Goal: Information Seeking & Learning: Find specific fact

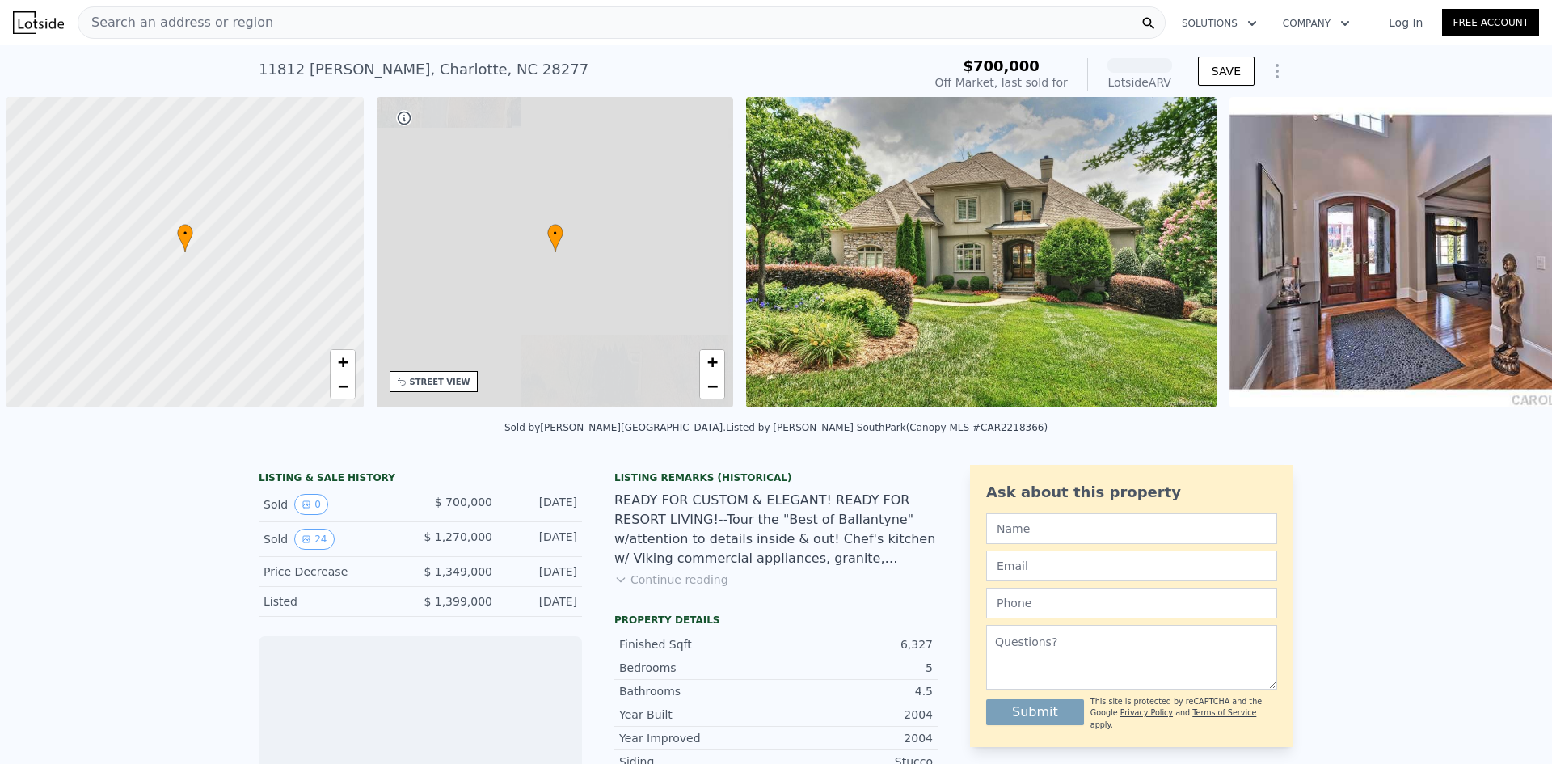
scroll to position [0, 6]
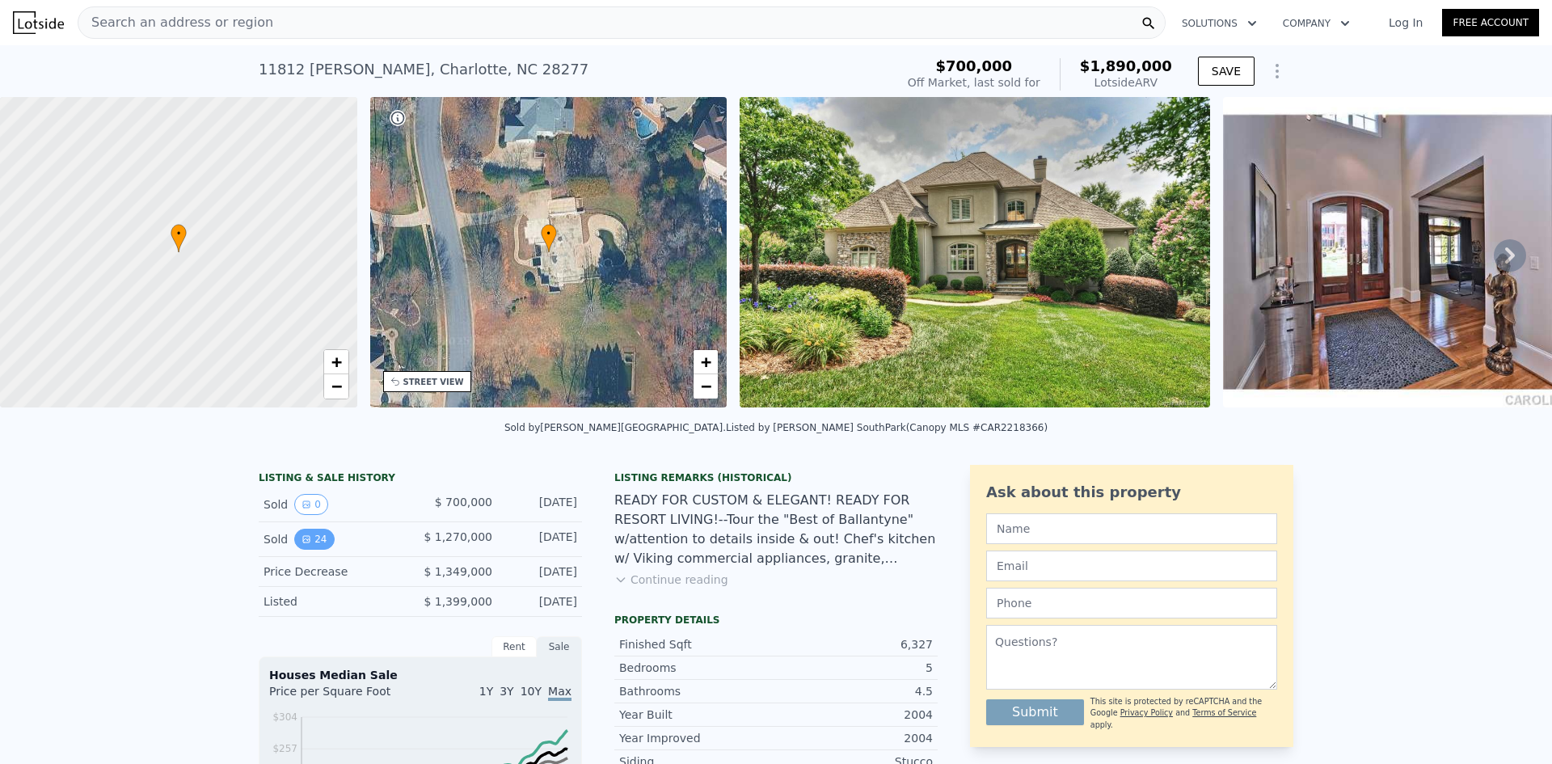
click at [302, 544] on icon "View historical data" at bounding box center [307, 539] width 10 height 10
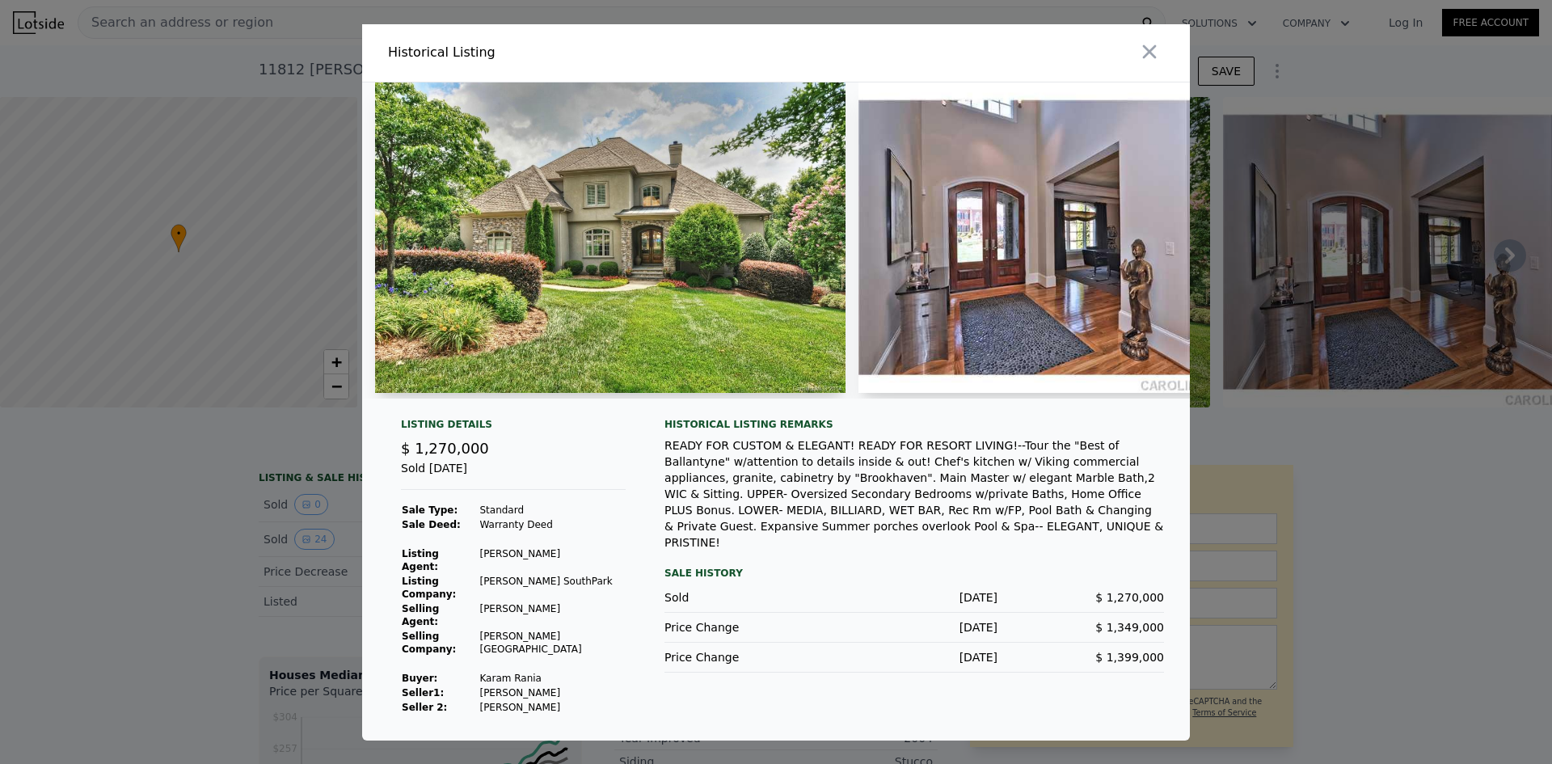
drag, startPoint x: 443, startPoint y: 416, endPoint x: 473, endPoint y: 412, distance: 30.2
click at [473, 412] on div at bounding box center [776, 246] width 828 height 329
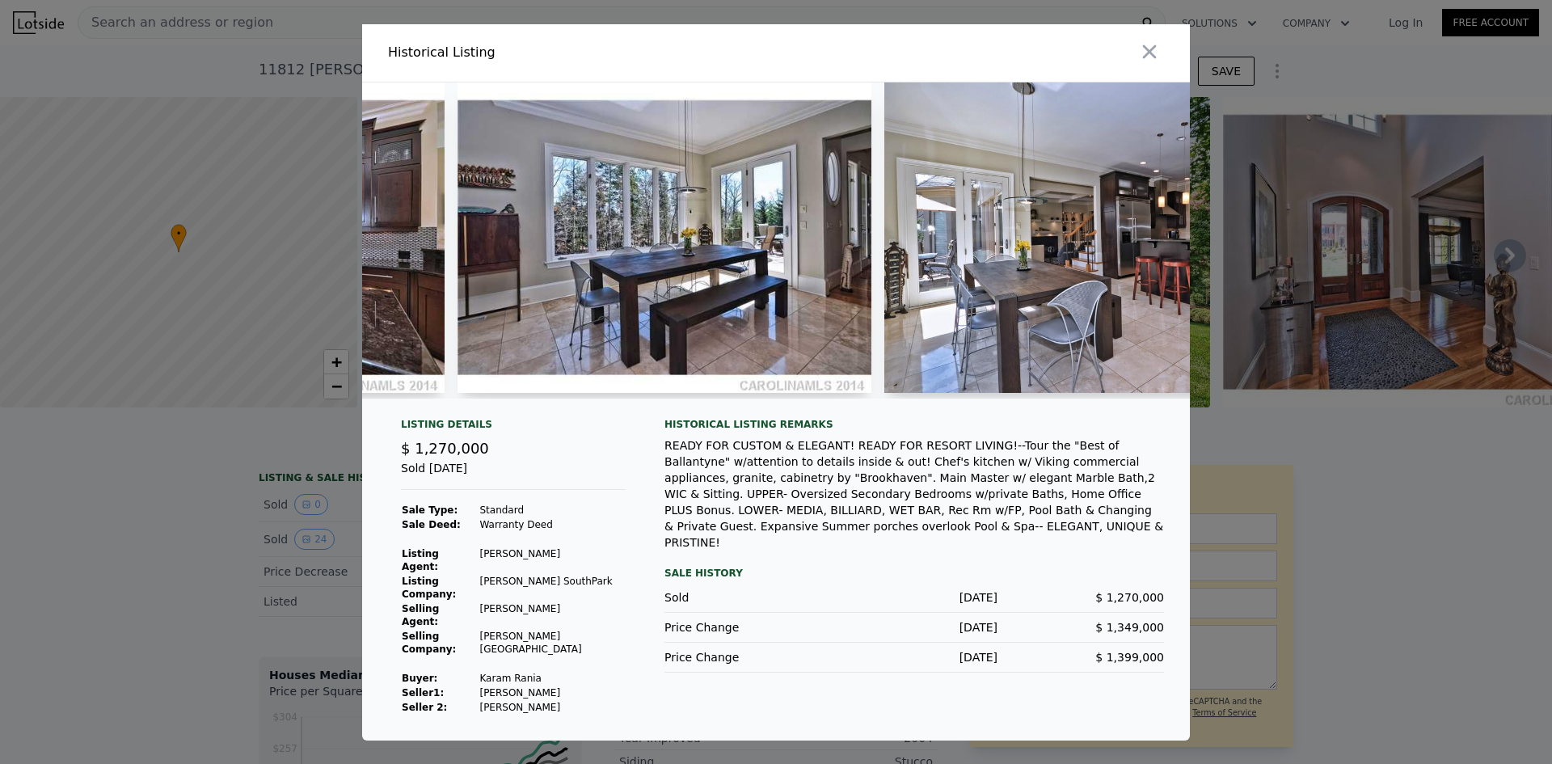
scroll to position [0, 2148]
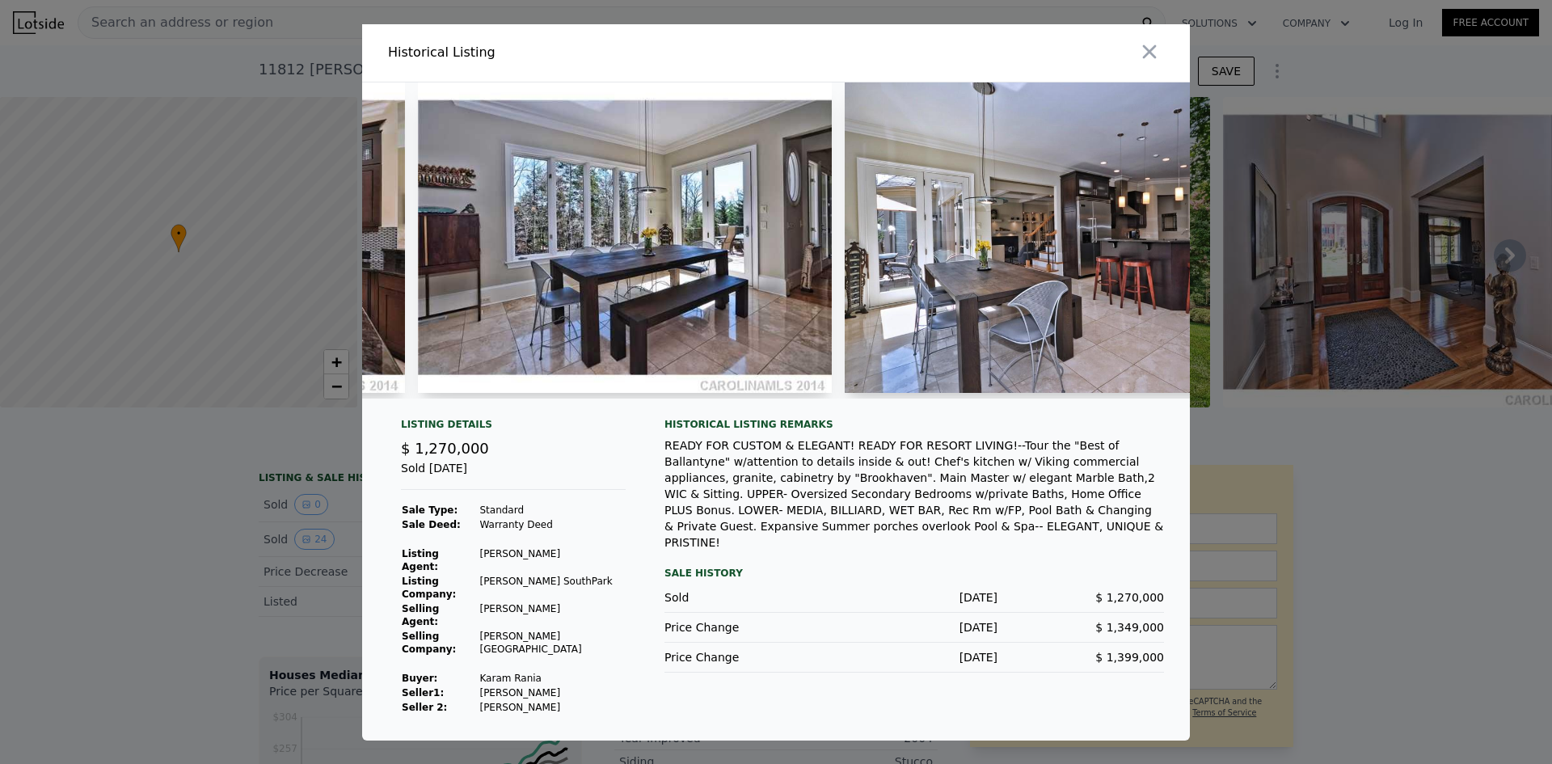
click at [677, 354] on img at bounding box center [625, 237] width 414 height 310
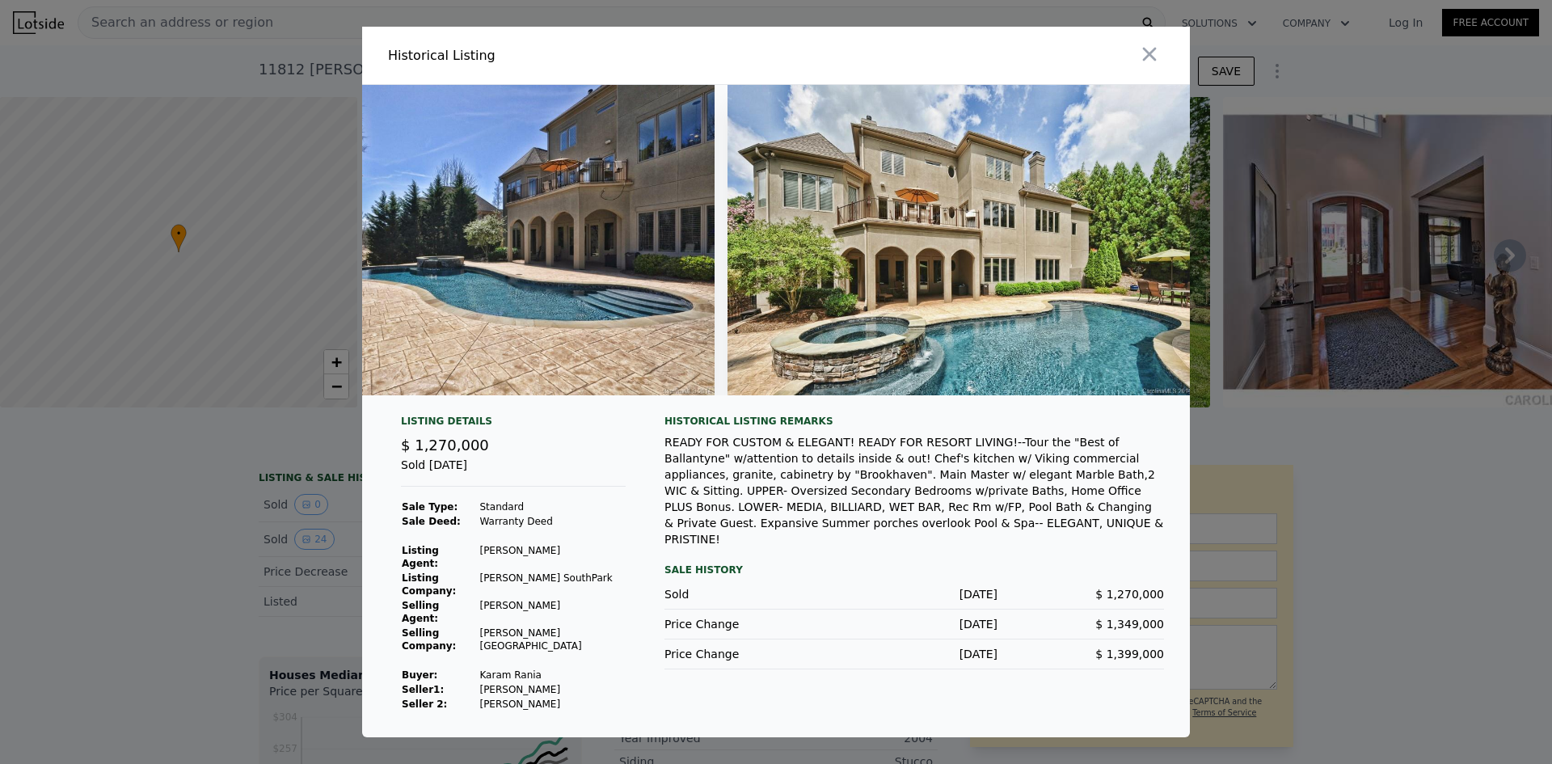
scroll to position [0, 10144]
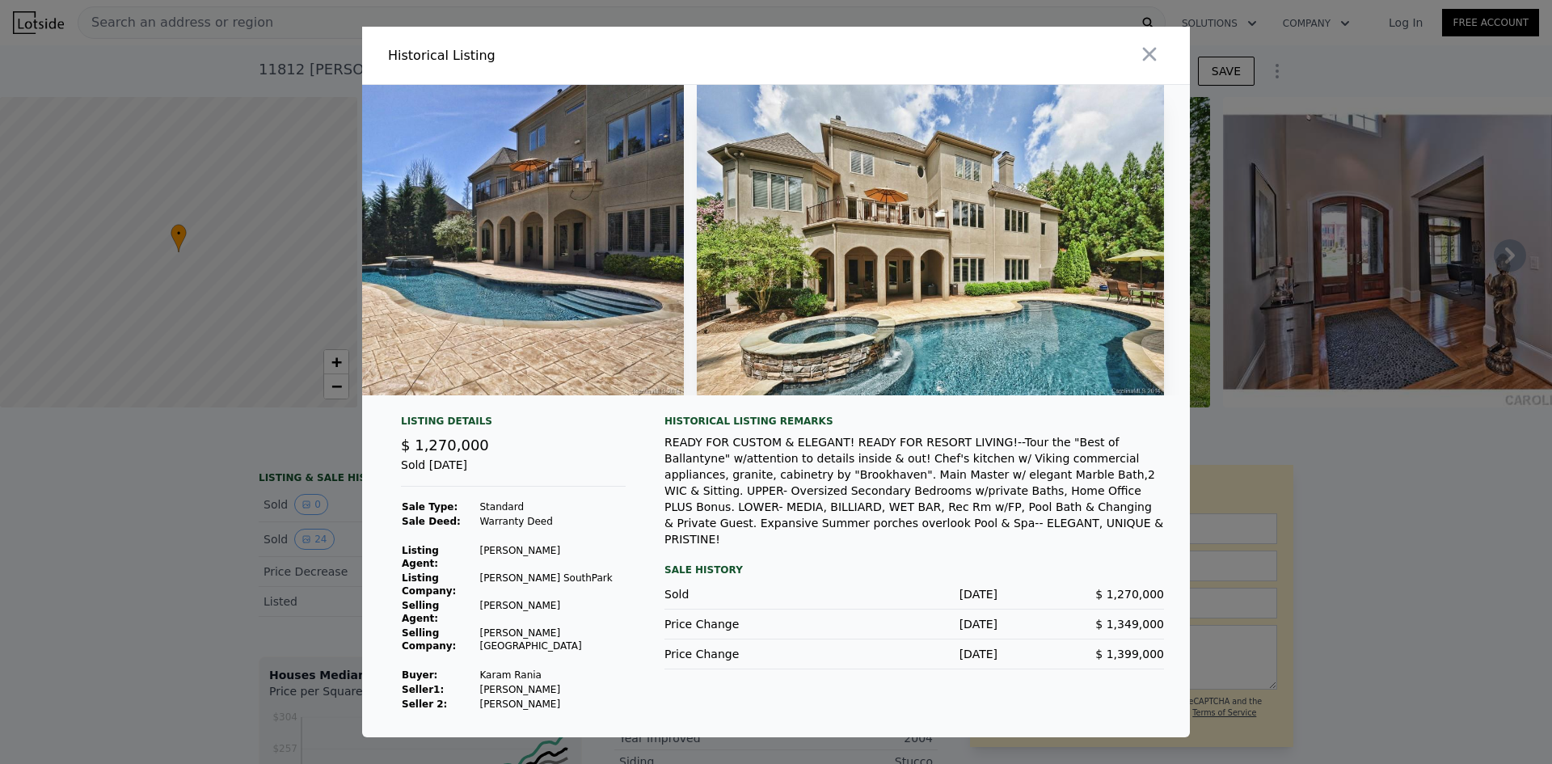
click at [1367, 564] on div at bounding box center [776, 382] width 1552 height 764
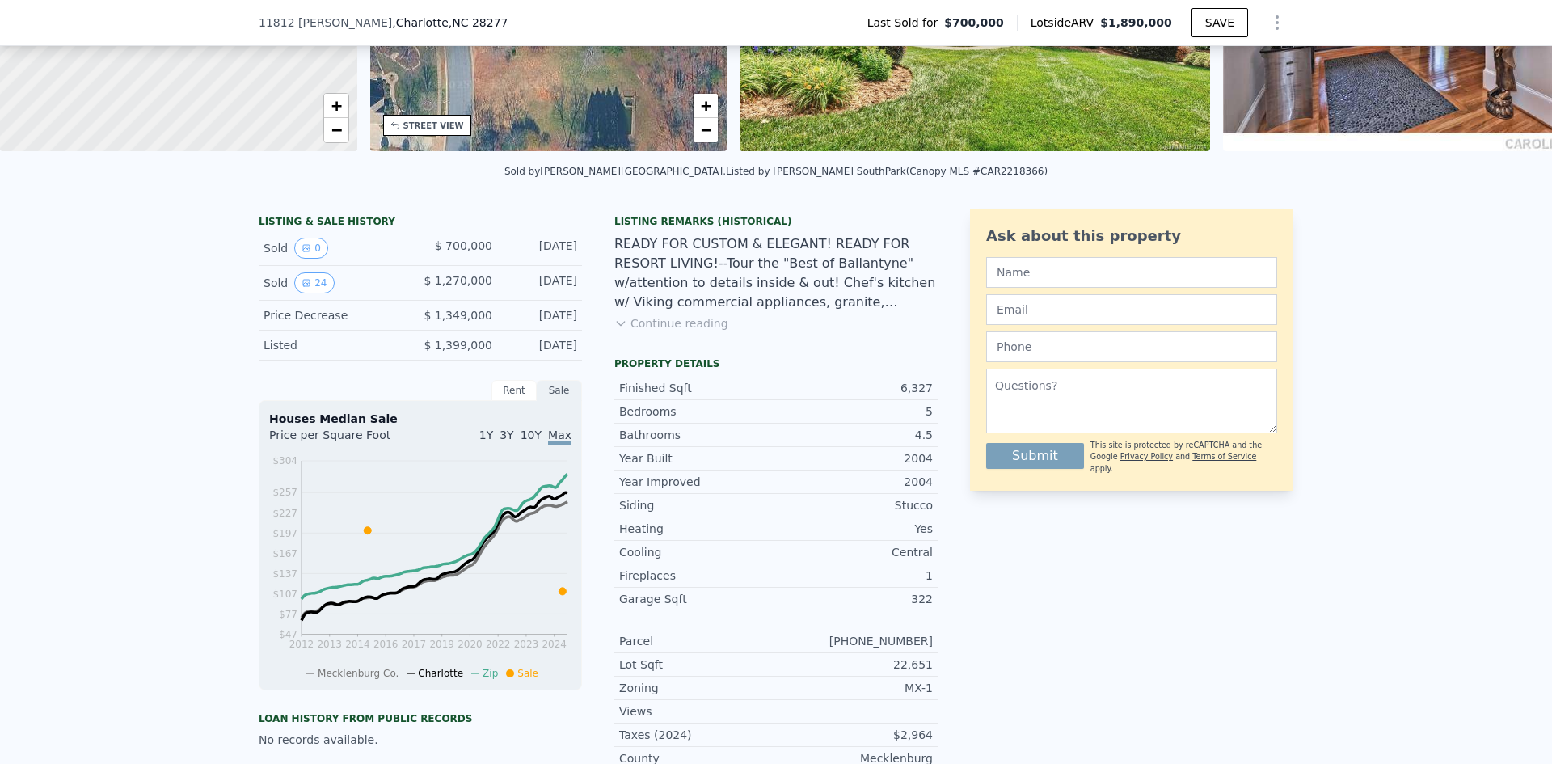
scroll to position [399, 0]
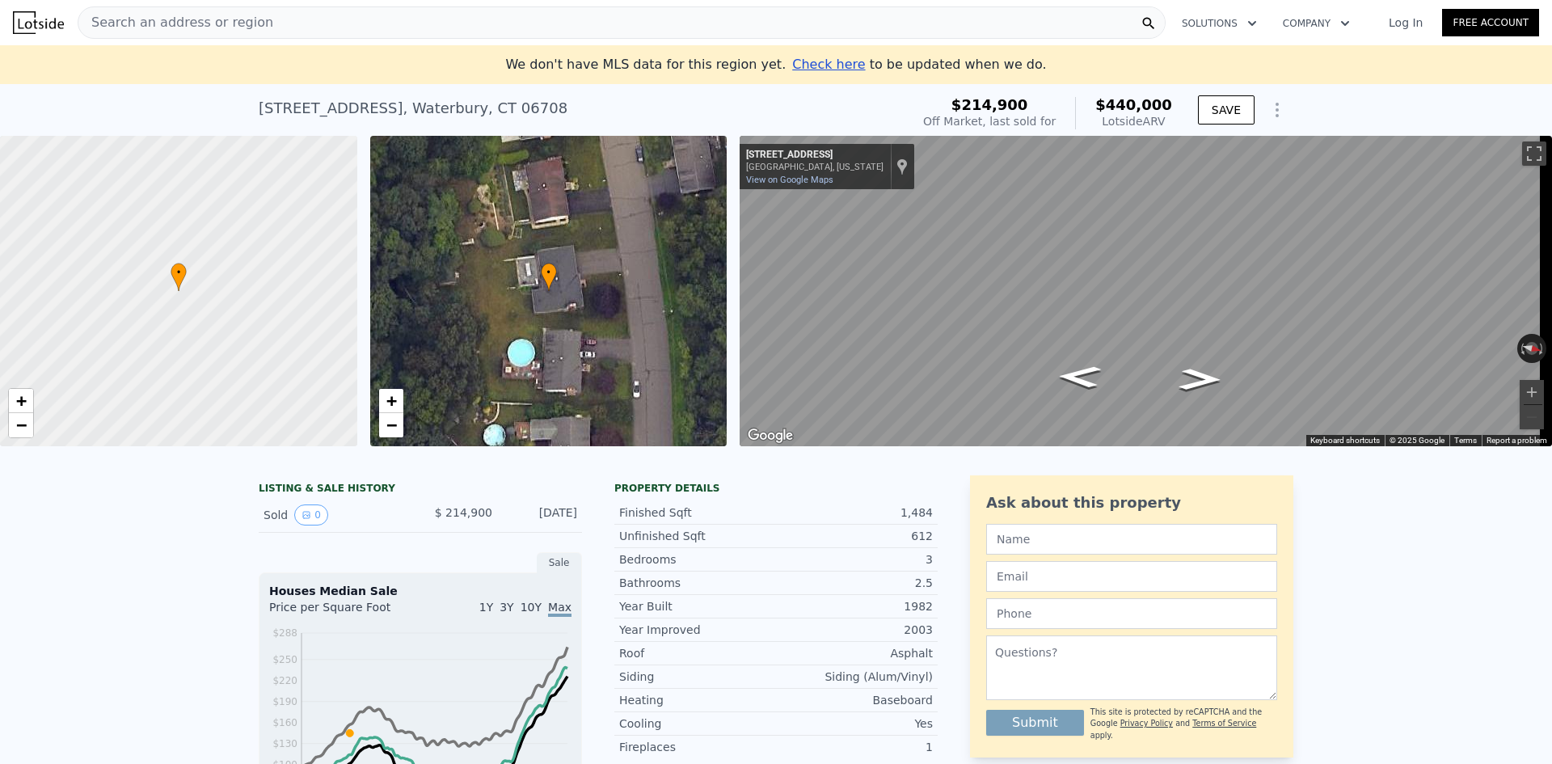
click at [353, 18] on div "Search an address or region" at bounding box center [622, 22] width 1088 height 32
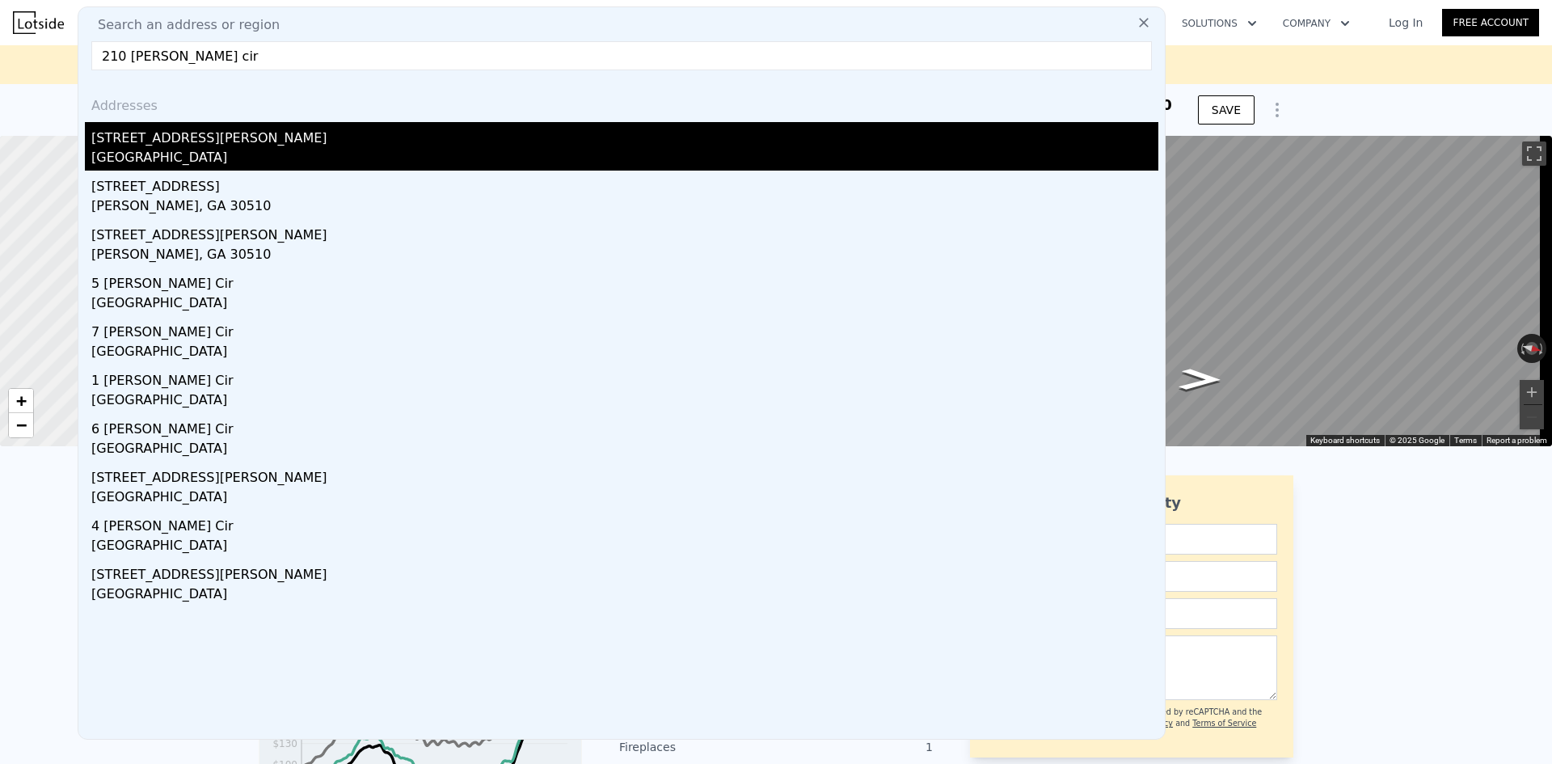
type input "210 baldwin cir"
click at [219, 143] on div "210 Baldwin Cir" at bounding box center [624, 135] width 1067 height 26
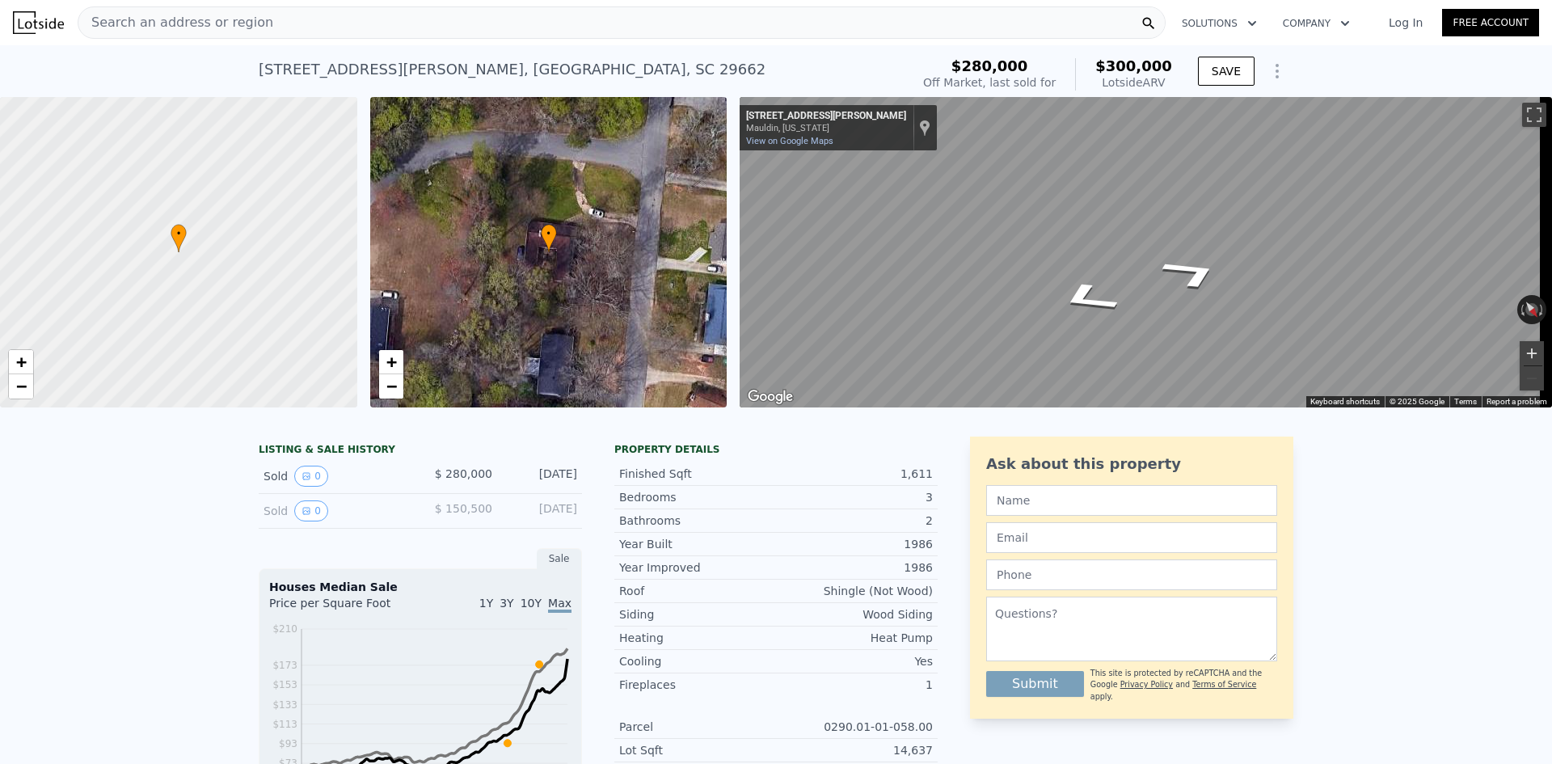
click at [1526, 350] on button "Zoom in" at bounding box center [1532, 353] width 24 height 24
click at [1521, 352] on button "Zoom in" at bounding box center [1532, 353] width 24 height 24
click at [777, 139] on link "View on Google Maps" at bounding box center [789, 141] width 87 height 11
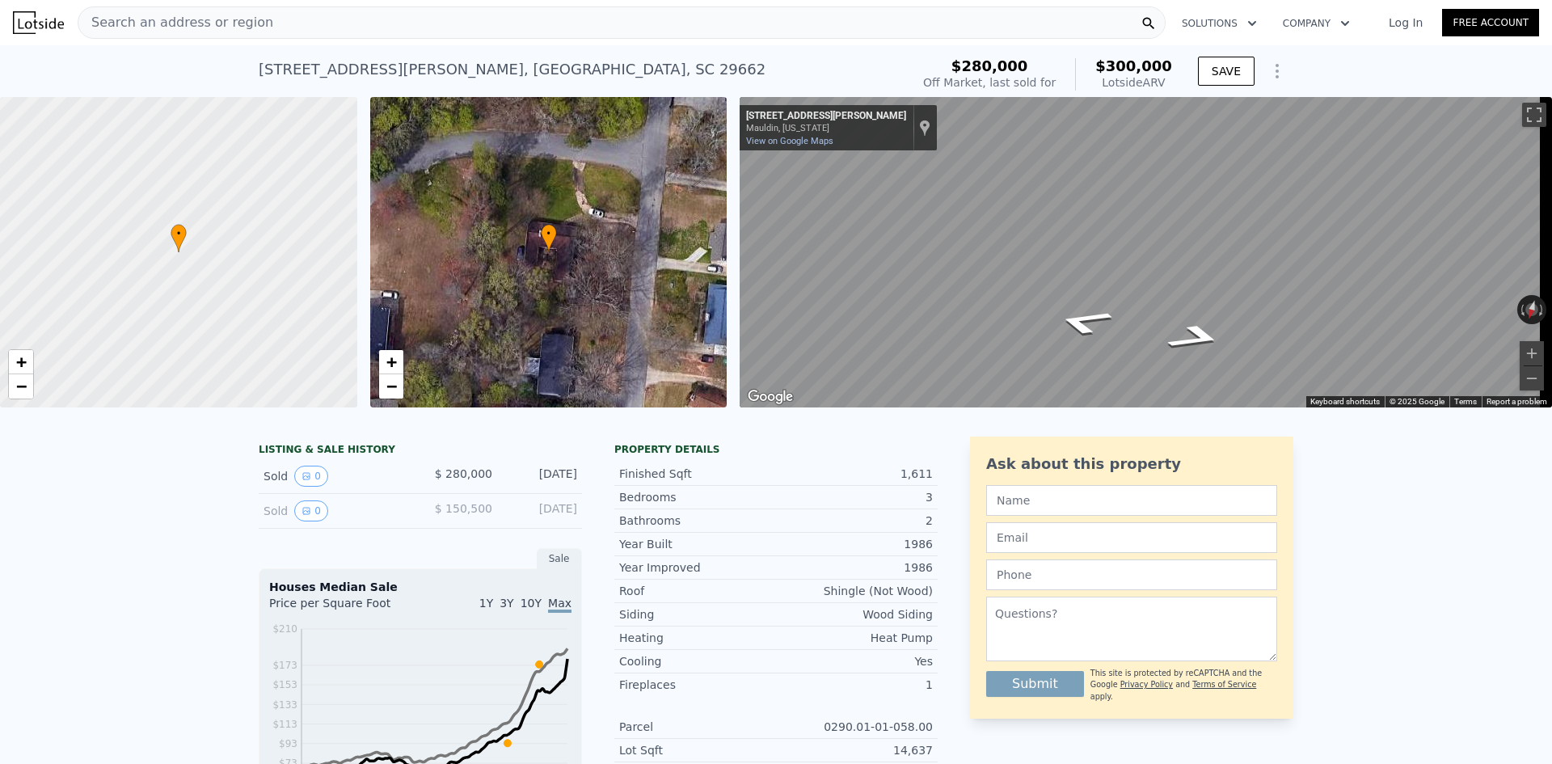
click at [327, 14] on div "Search an address or region" at bounding box center [622, 22] width 1088 height 32
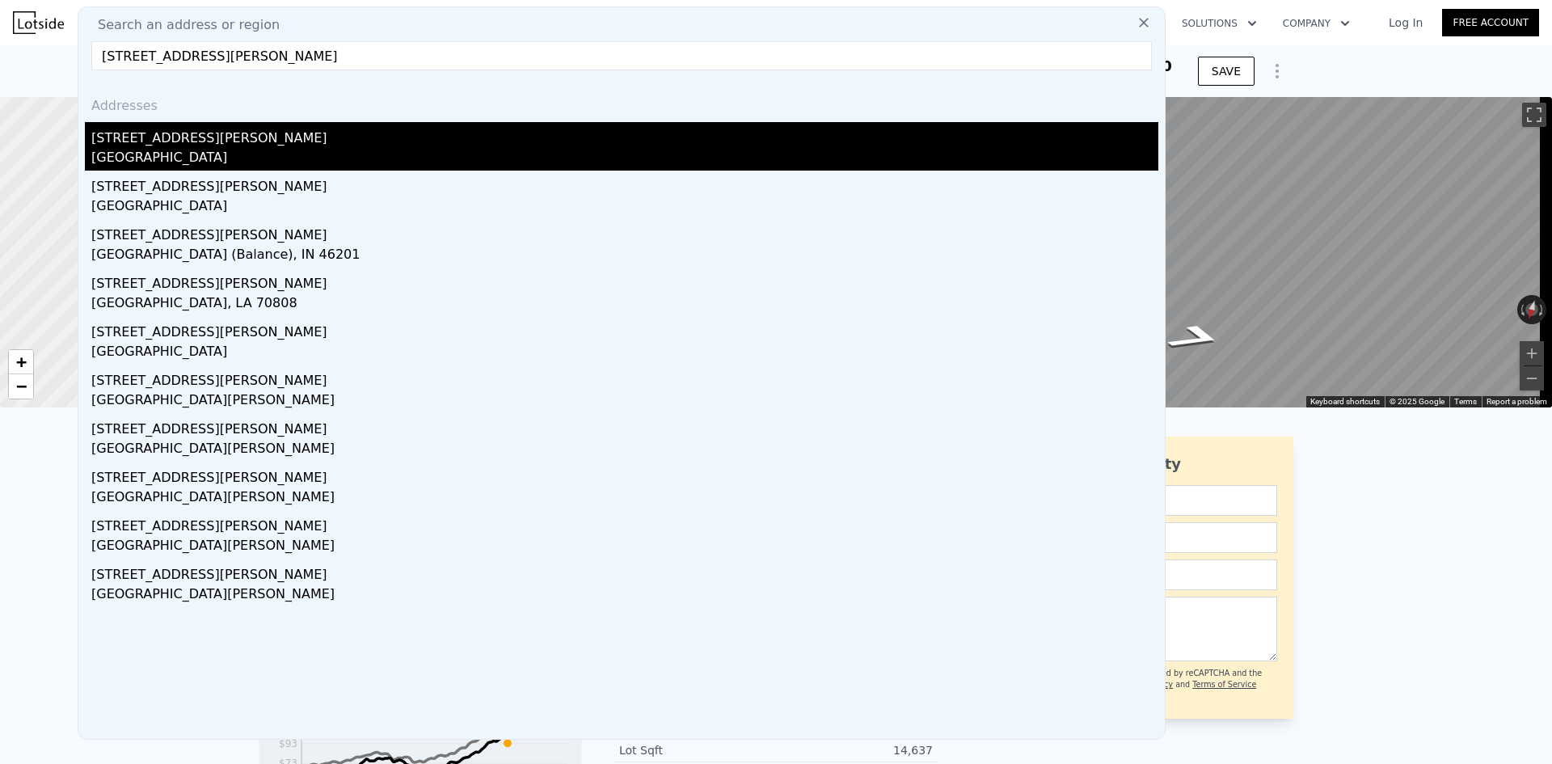
type input "636 bancroft dr"
click at [184, 154] on div "Rock Hill, SC 29730" at bounding box center [624, 159] width 1067 height 23
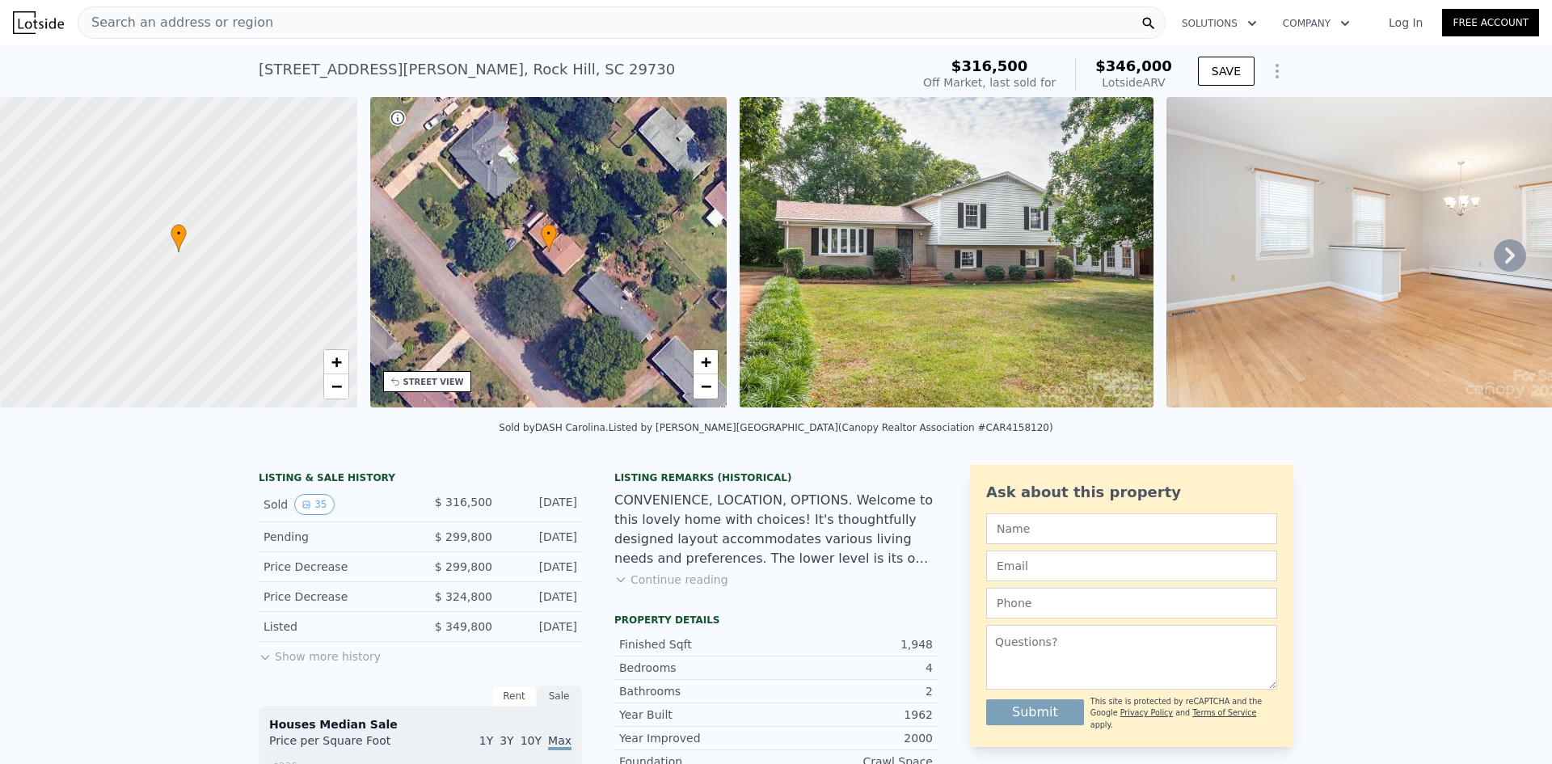
click at [259, 664] on icon at bounding box center [265, 657] width 13 height 13
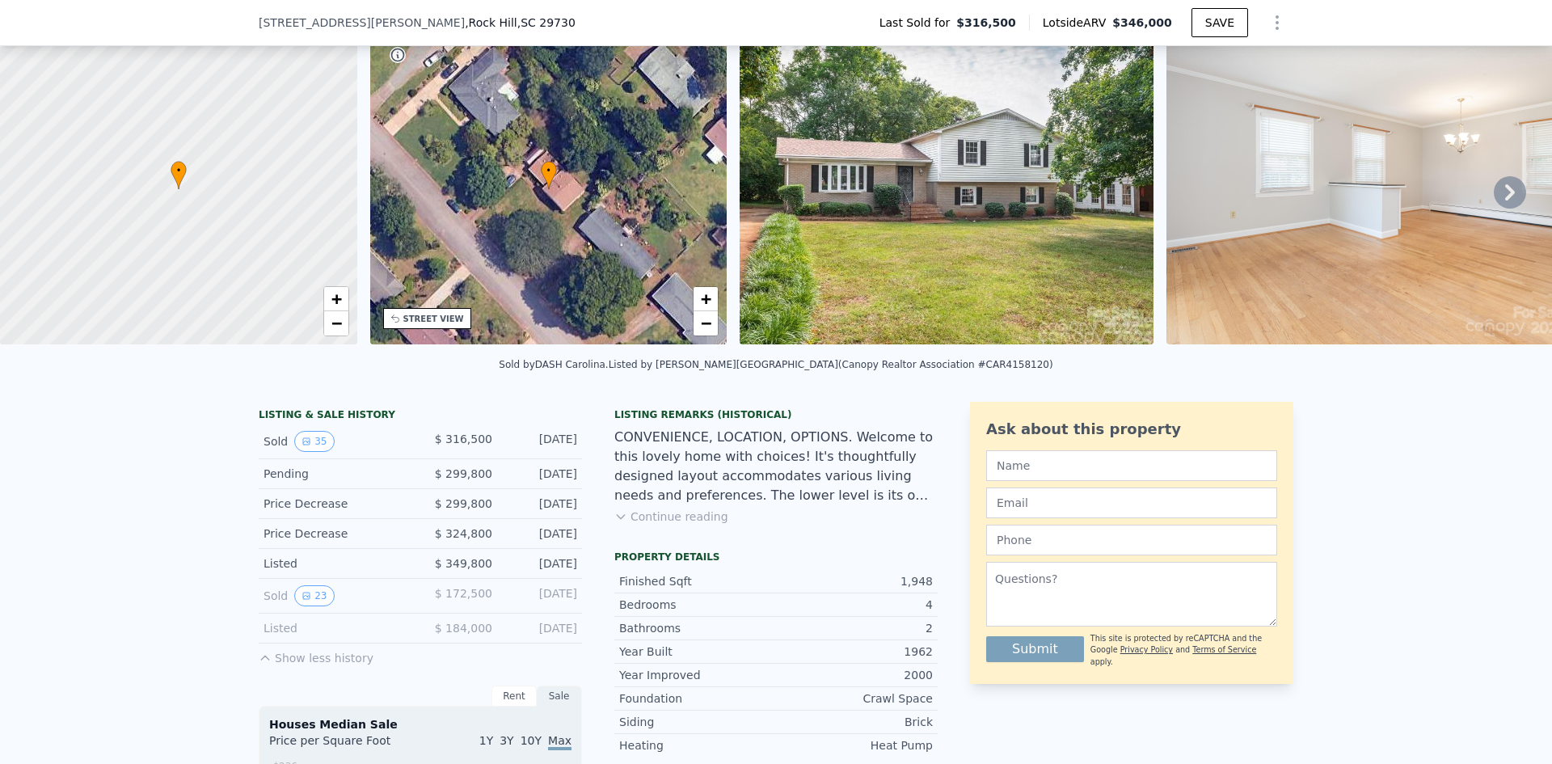
scroll to position [156, 0]
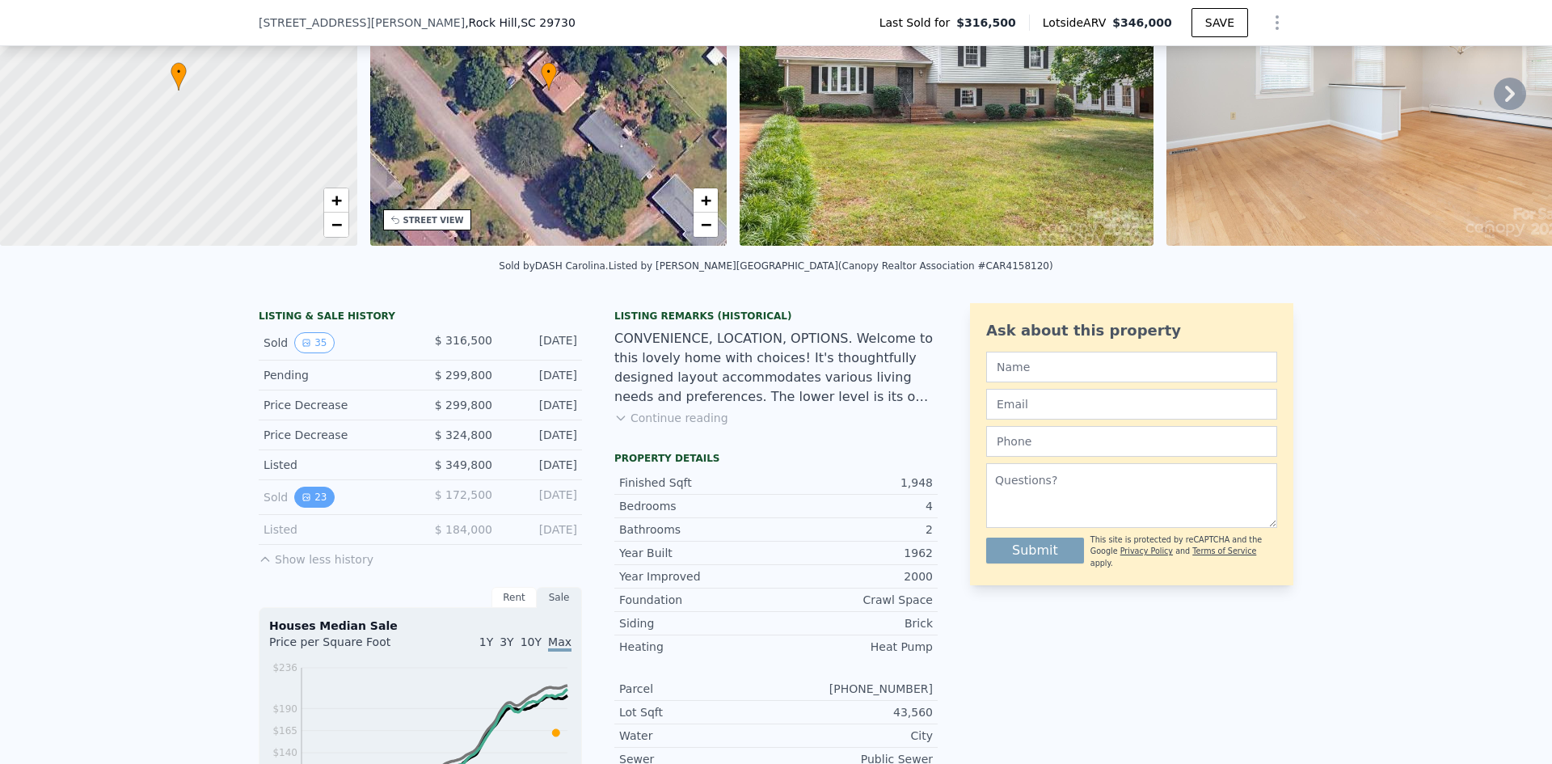
click at [302, 502] on icon "View historical data" at bounding box center [307, 497] width 10 height 10
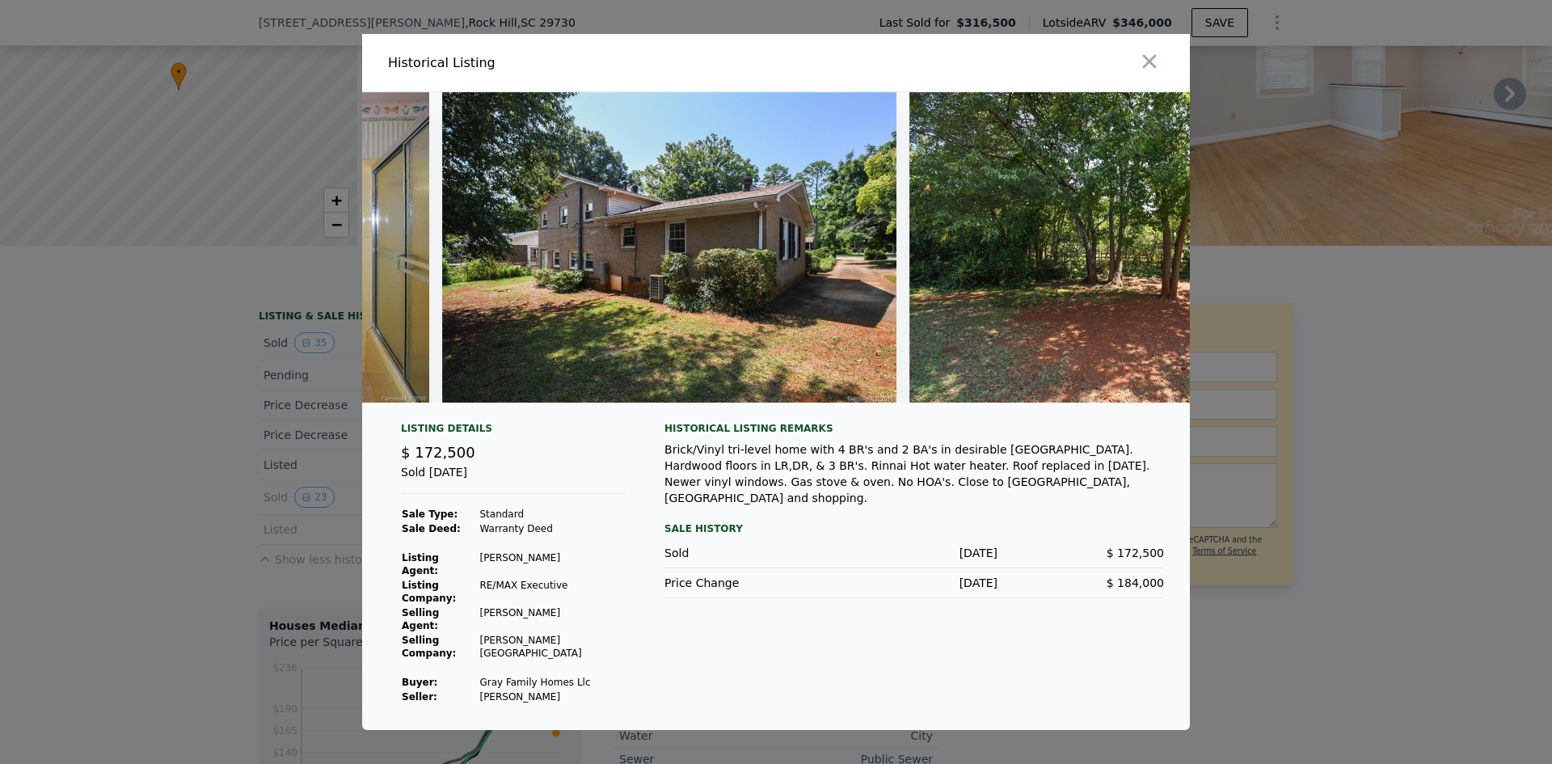
scroll to position [0, 10122]
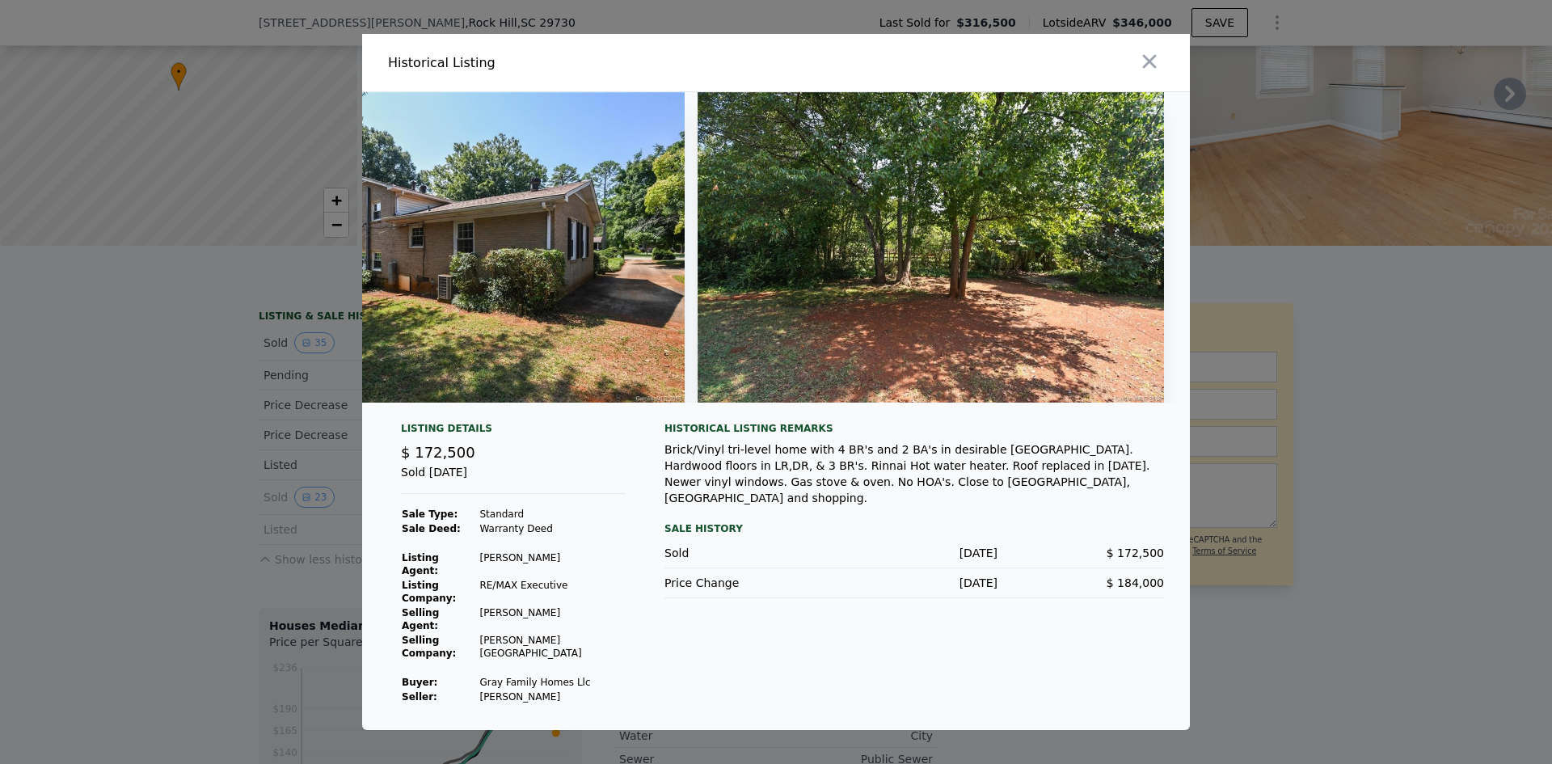
click at [1467, 417] on div at bounding box center [776, 382] width 1552 height 764
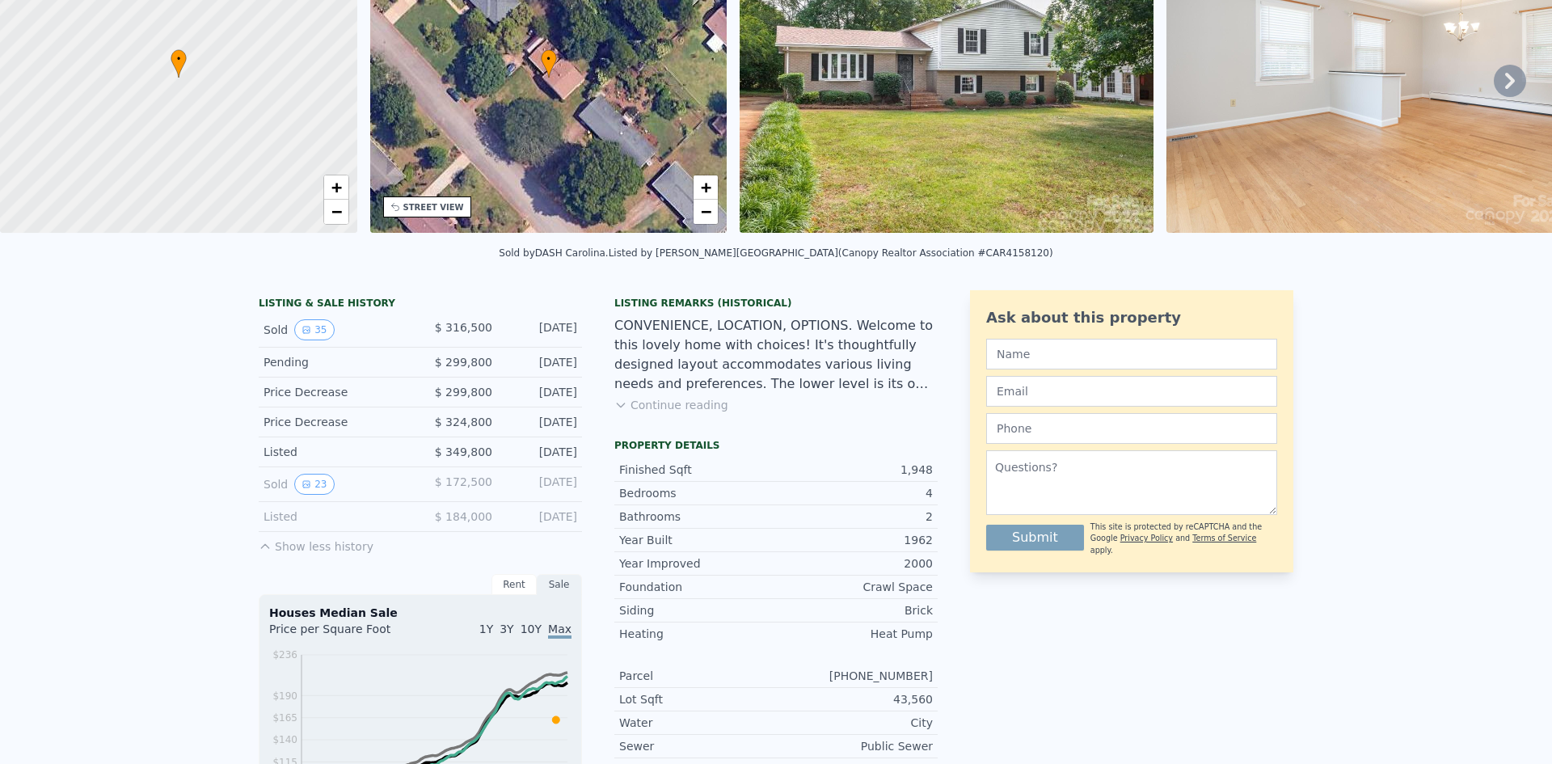
scroll to position [6, 0]
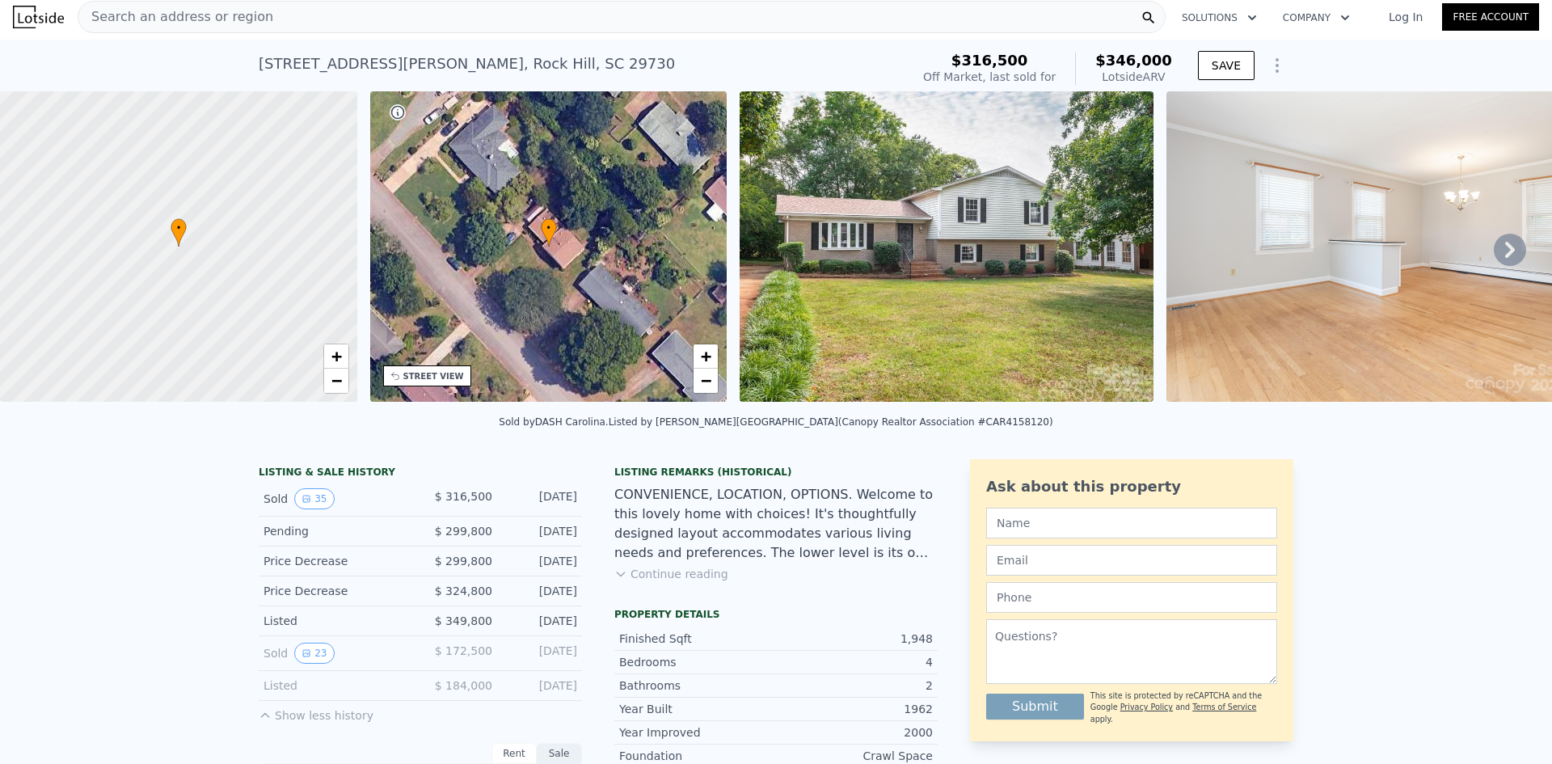
click at [475, 2] on div "Search an address or region" at bounding box center [622, 17] width 1088 height 32
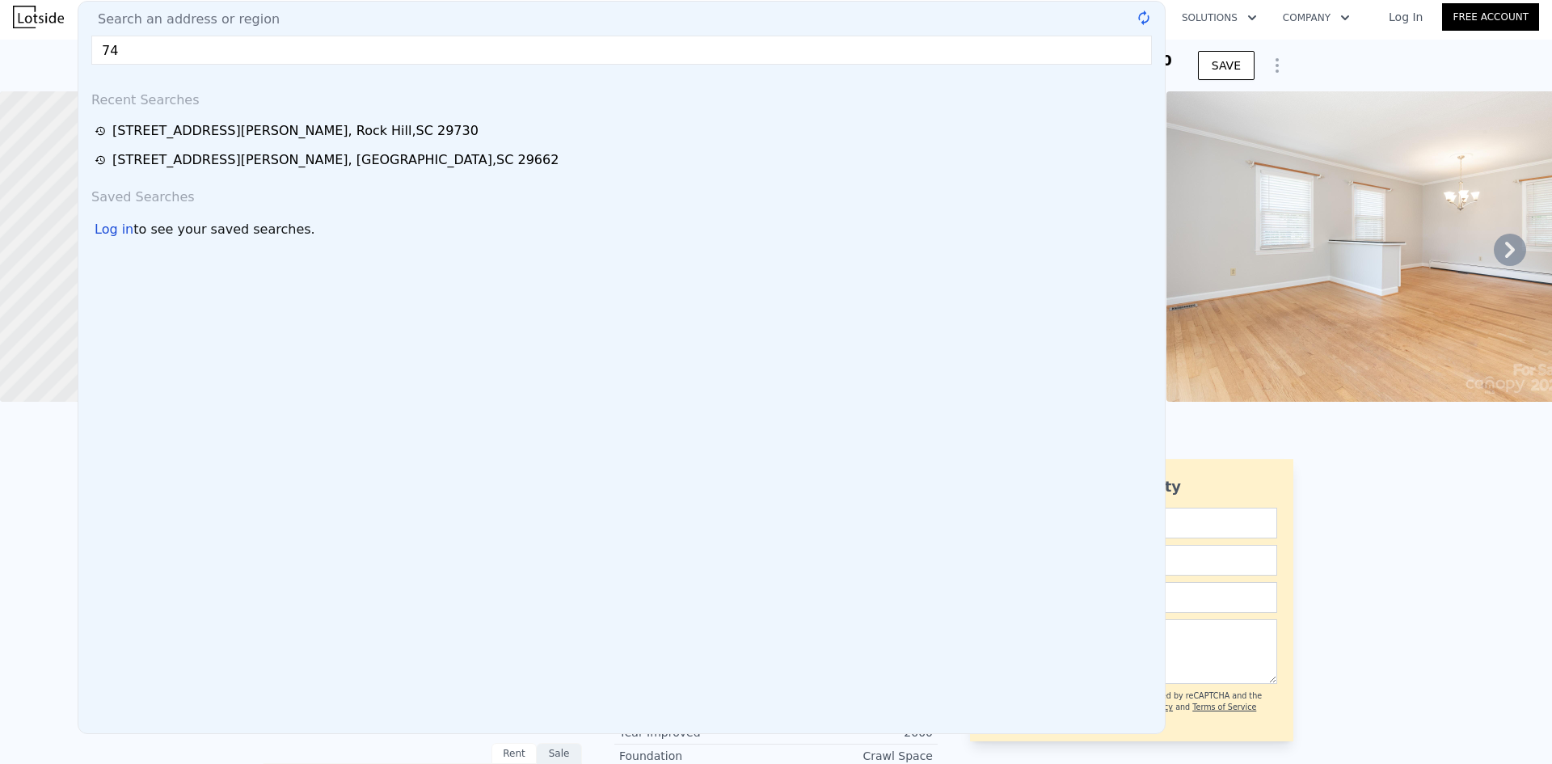
type input "7"
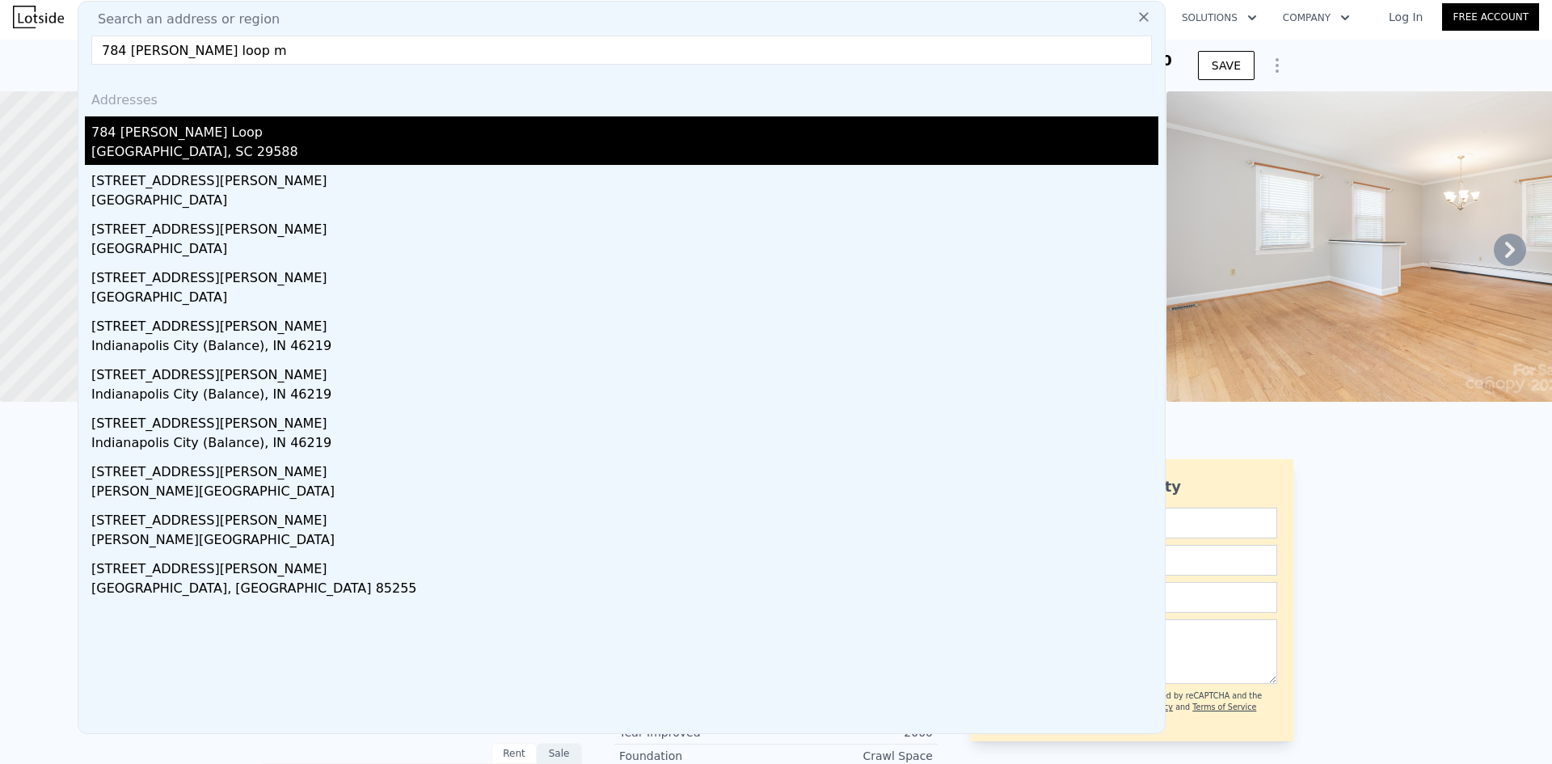
type input "784 bonita loop m"
click at [167, 133] on div "784 Bonita Loop" at bounding box center [624, 129] width 1067 height 26
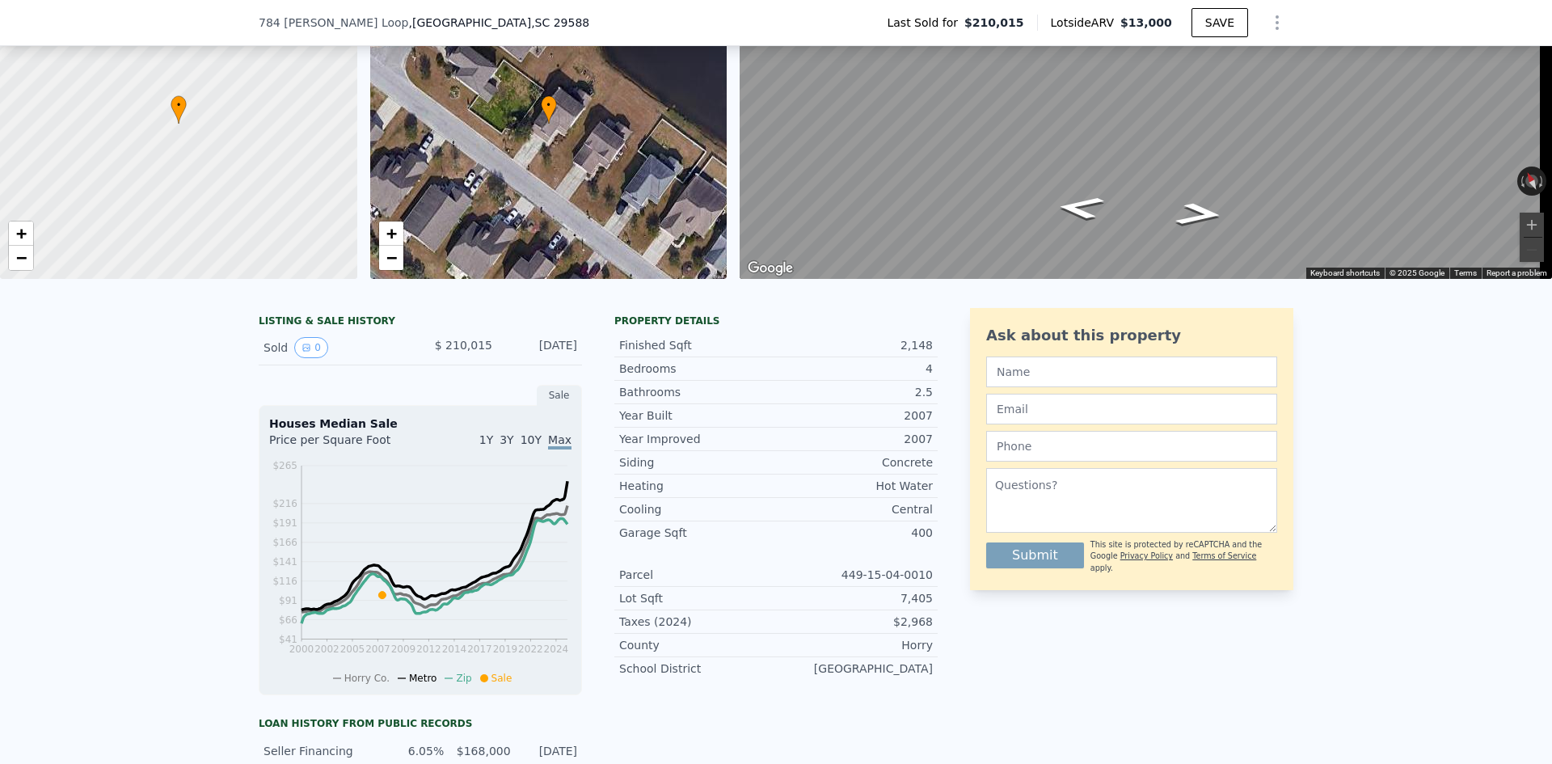
scroll to position [6, 0]
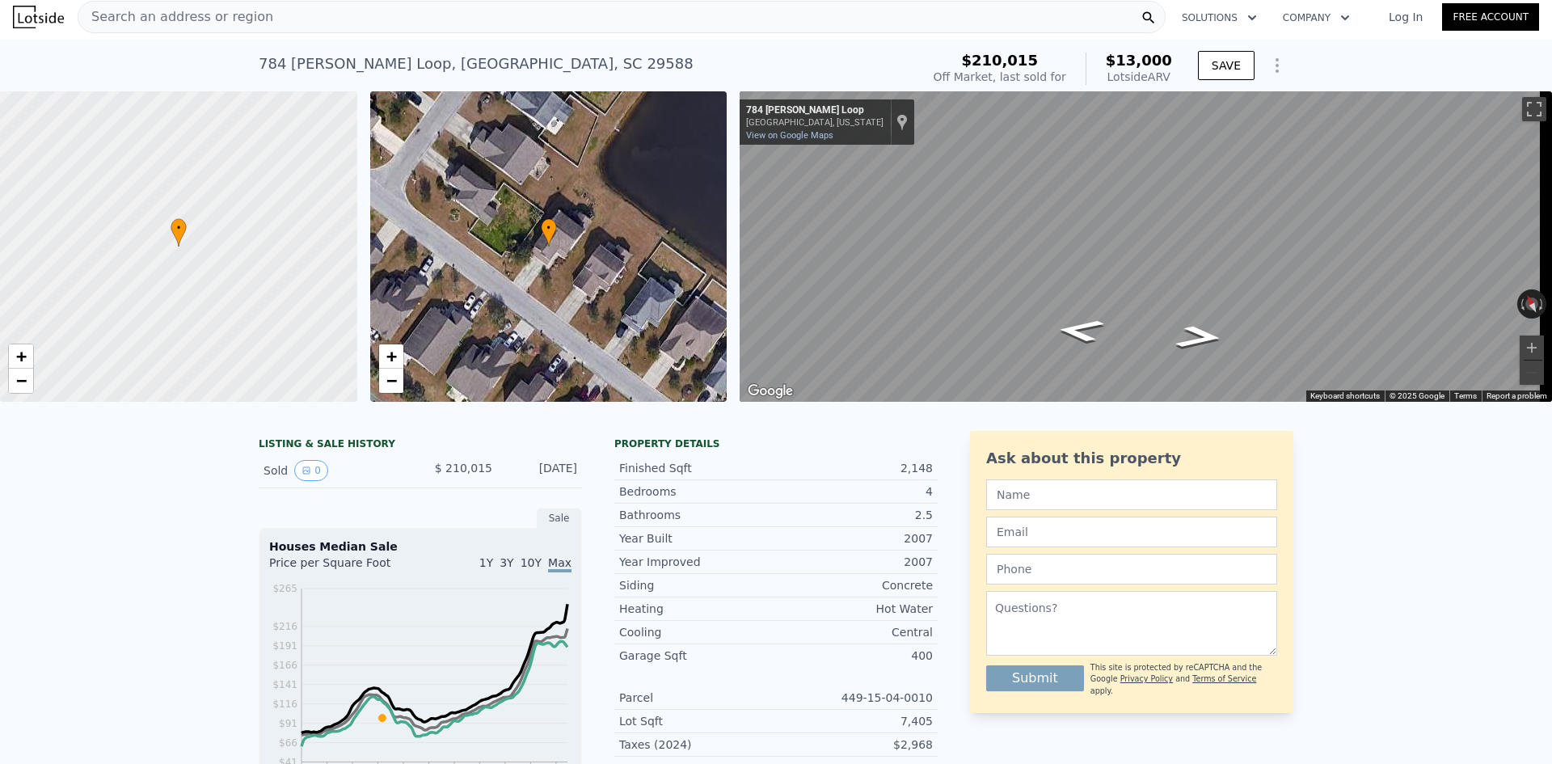
click at [817, 129] on div "784 Bonita Loop Myrtle Beach, South Carolina 784 Bonita Loop View on Google Map…" at bounding box center [827, 121] width 175 height 45
click at [817, 134] on link "View on Google Maps" at bounding box center [789, 135] width 87 height 11
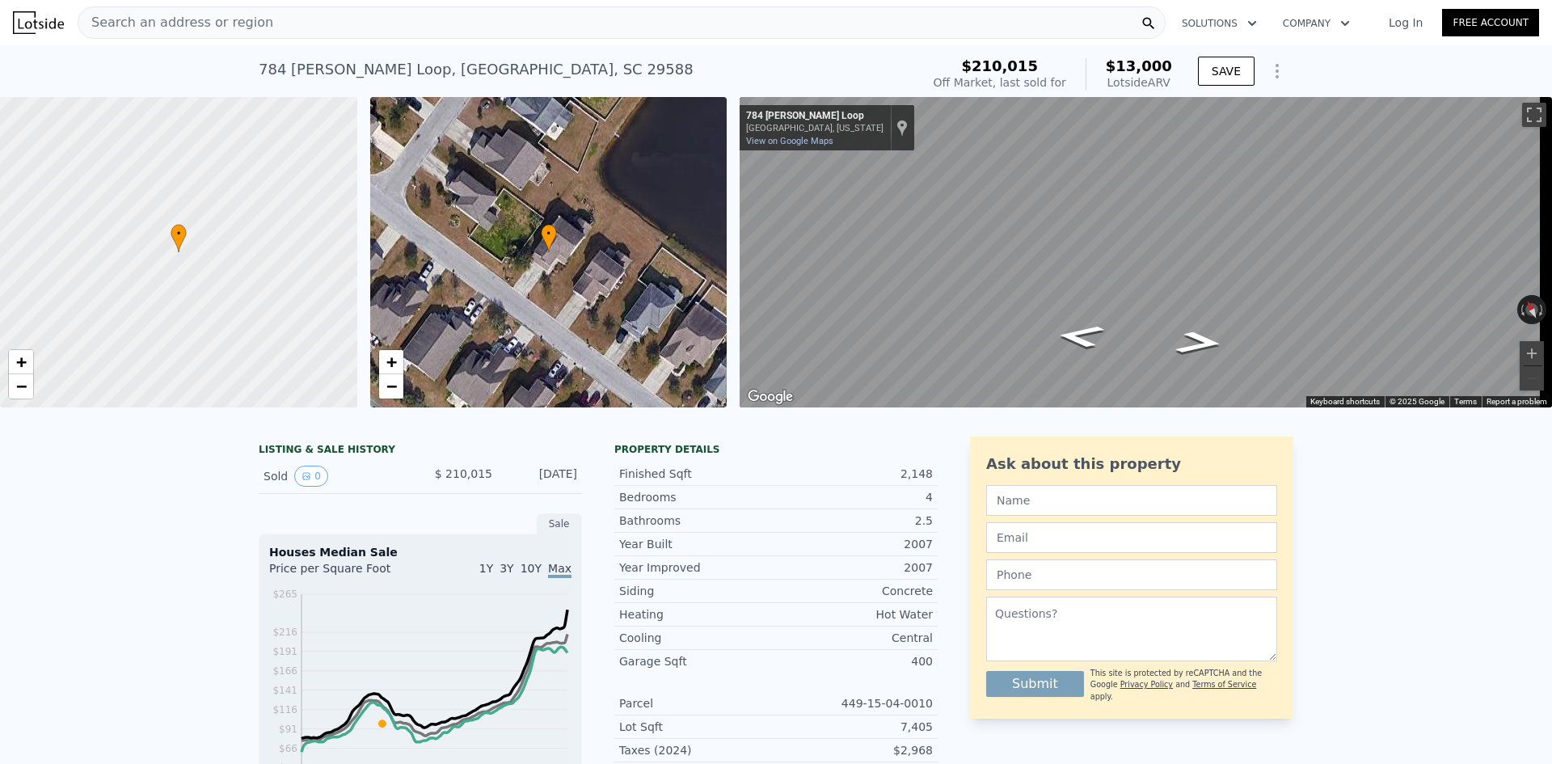
click at [289, 18] on div "Search an address or region" at bounding box center [622, 22] width 1088 height 32
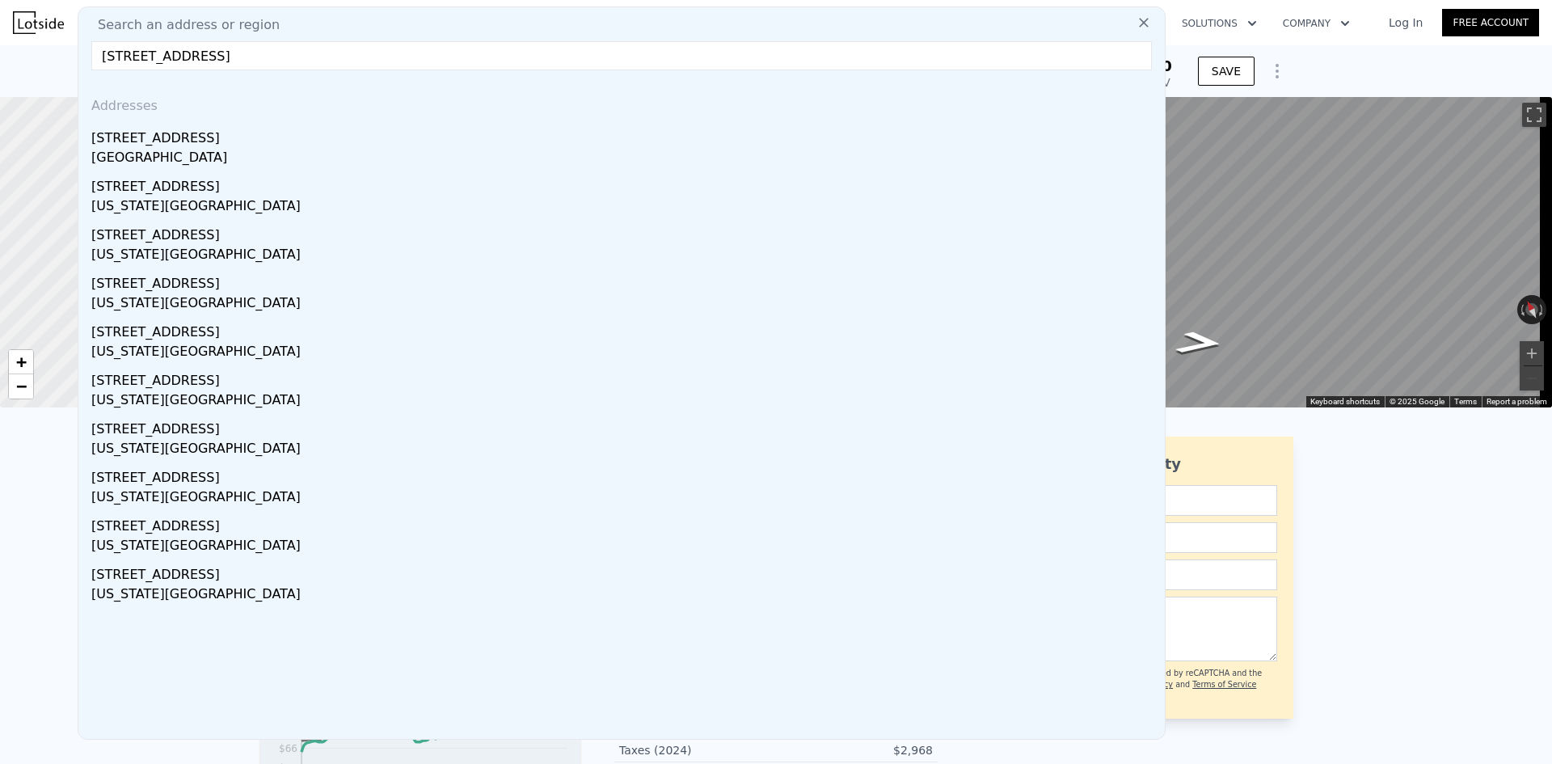
click at [114, 54] on input "31 richmond ave waterbury" at bounding box center [621, 55] width 1061 height 29
type input "30 richmond ave waterbury"
drag, startPoint x: 316, startPoint y: 64, endPoint x: 0, endPoint y: 26, distance: 318.4
click at [0, 26] on div "Search an address or region Search an address or region 30 richmond ave waterbu…" at bounding box center [776, 22] width 1552 height 39
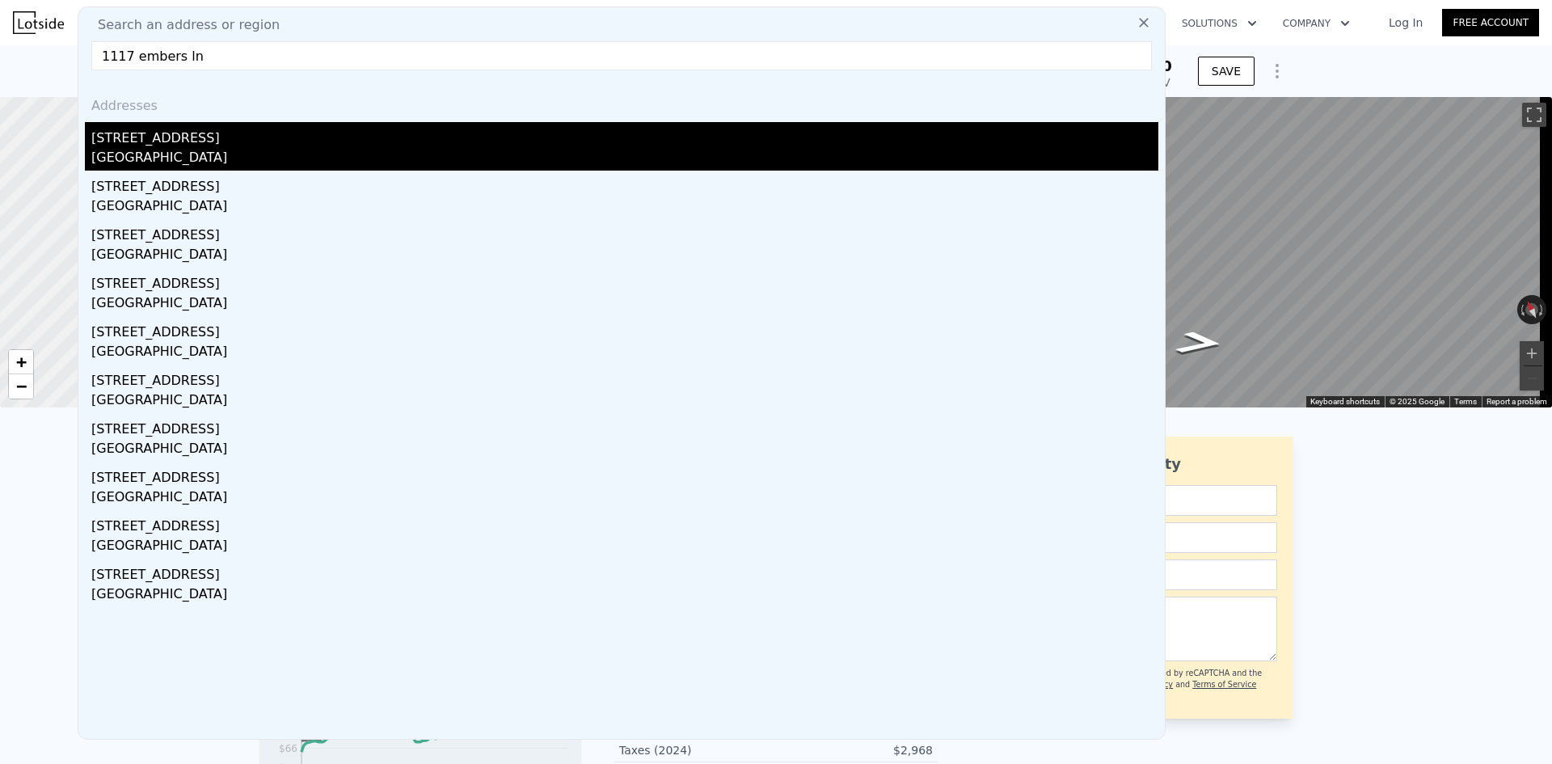
type input "1117 embers ln"
click at [223, 133] on div "1117 Embers Ln" at bounding box center [624, 135] width 1067 height 26
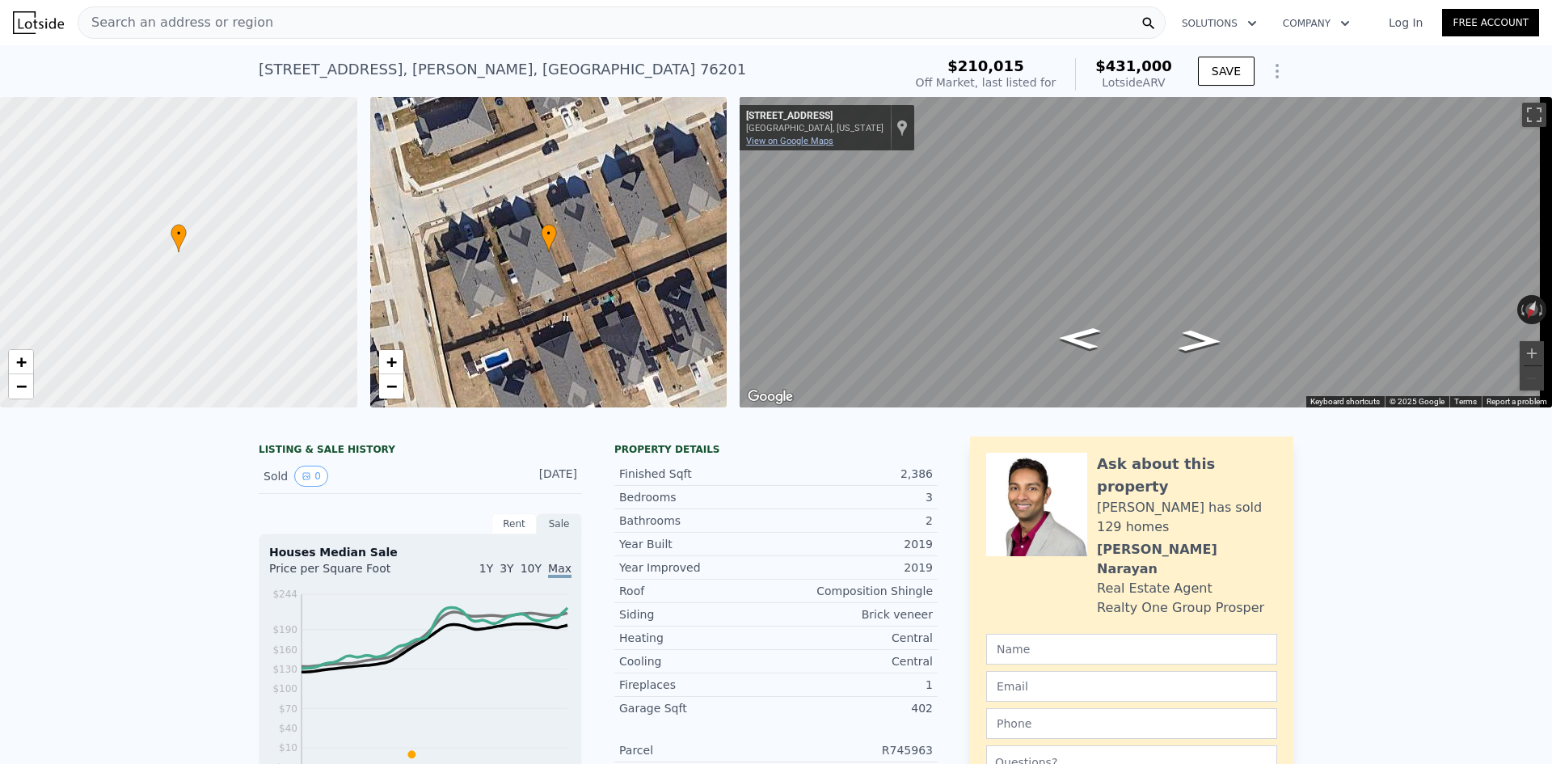
click at [800, 136] on link "View on Google Maps" at bounding box center [789, 141] width 87 height 11
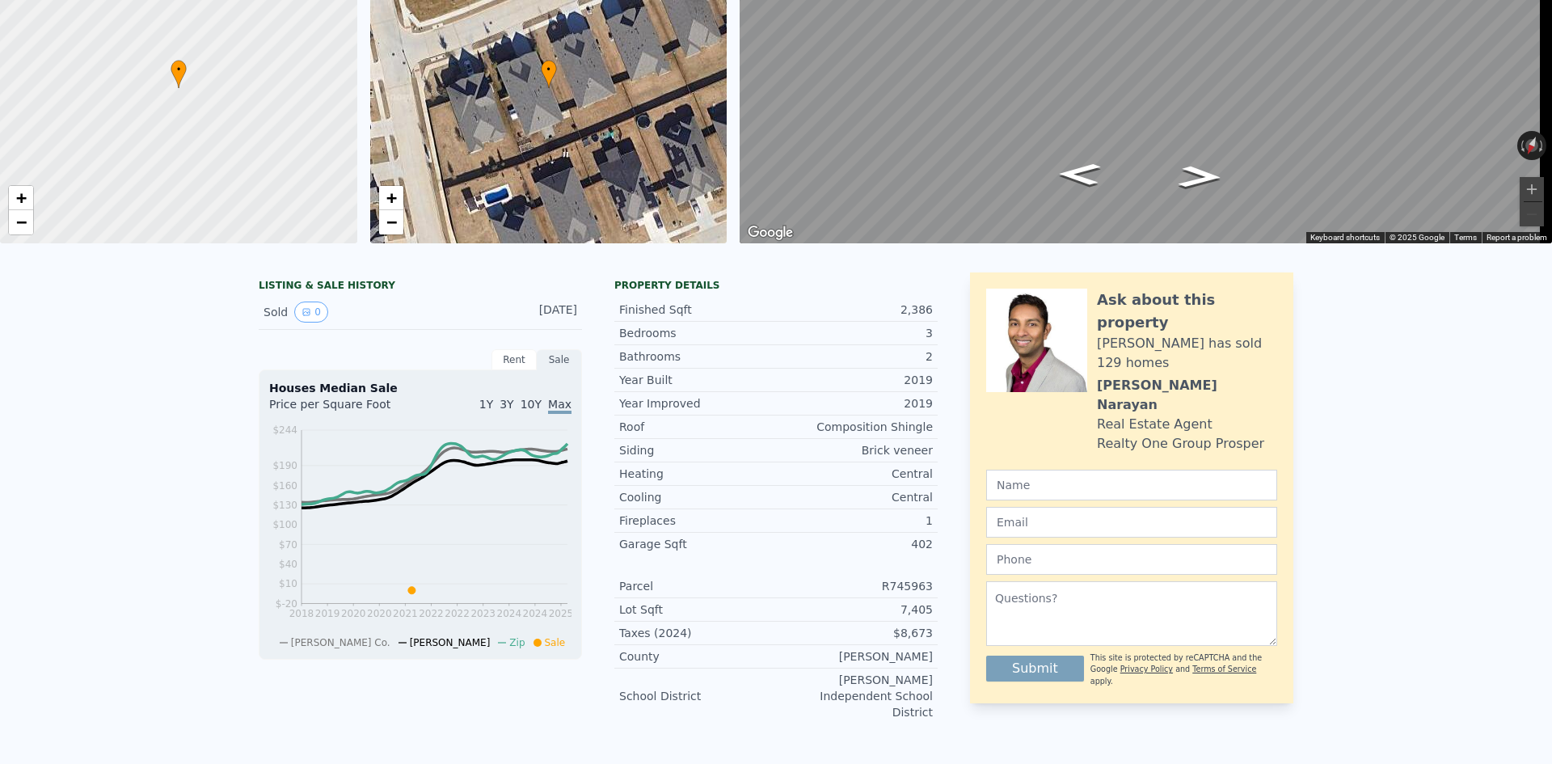
scroll to position [6, 0]
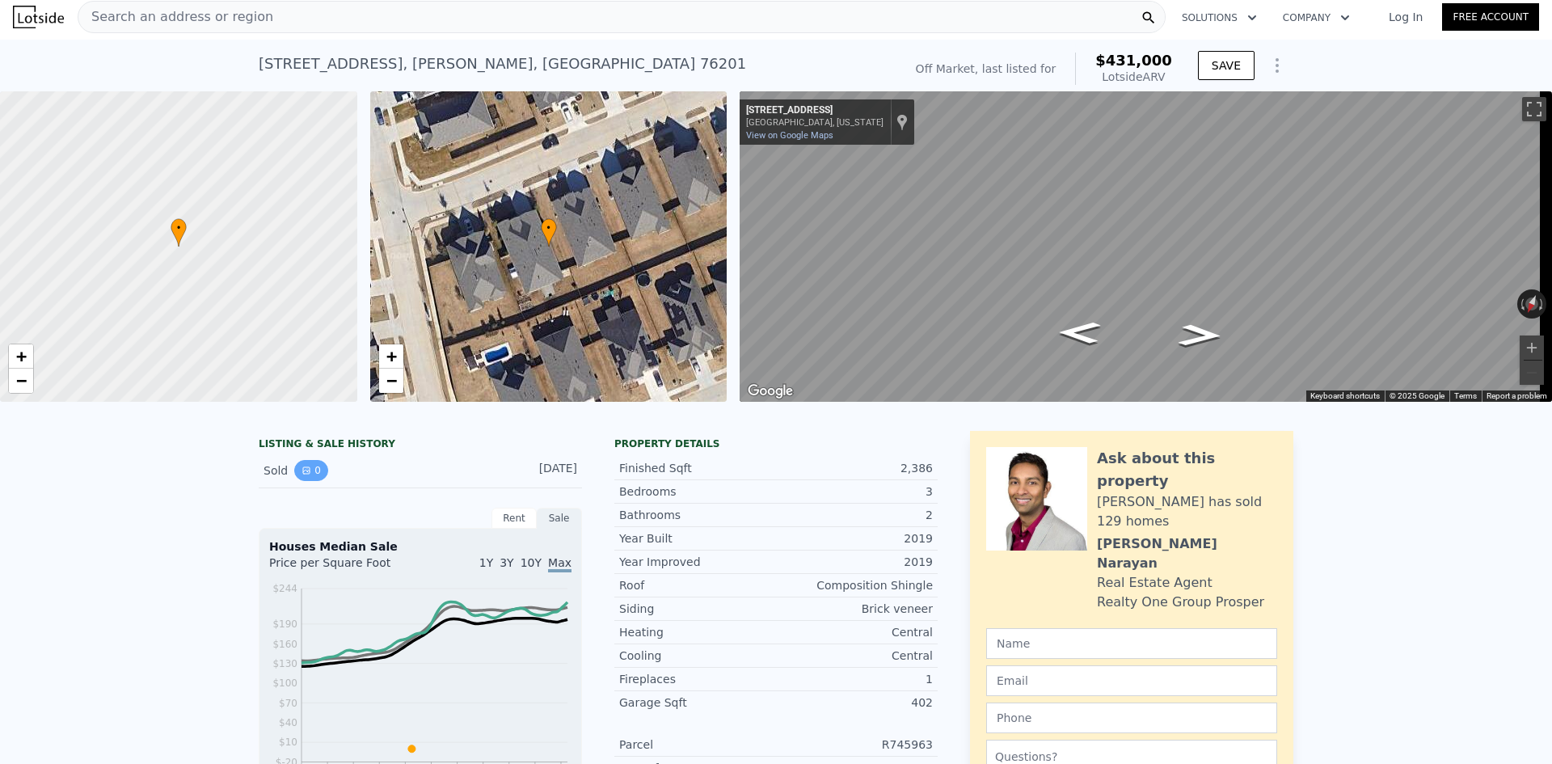
drag, startPoint x: 293, startPoint y: 470, endPoint x: 296, endPoint y: 486, distance: 16.5
click at [296, 486] on div "Sold 0 Jul 5, 2021" at bounding box center [420, 471] width 323 height 35
click at [303, 474] on icon "View historical data" at bounding box center [306, 470] width 6 height 6
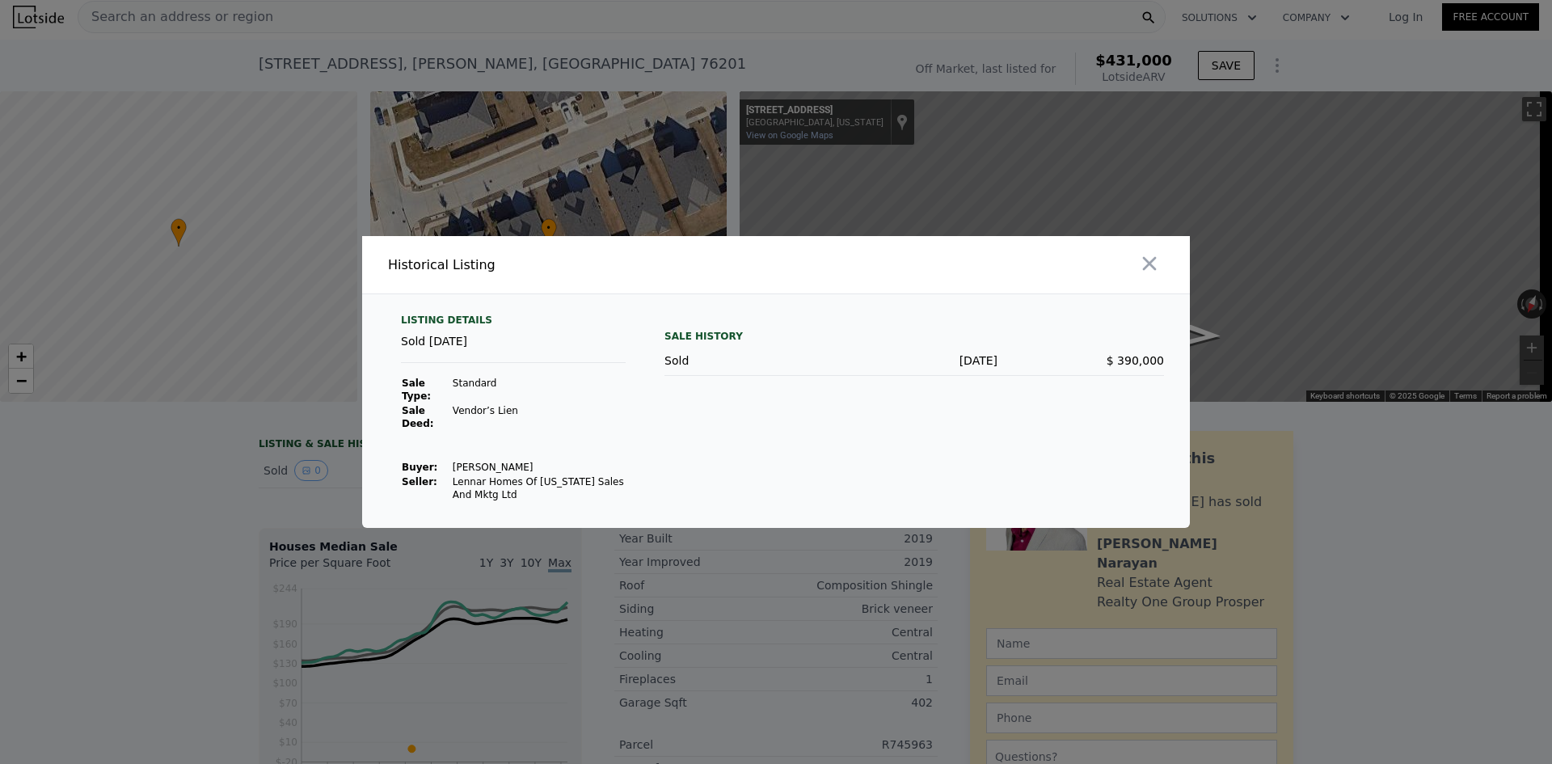
click at [217, 428] on div at bounding box center [776, 382] width 1552 height 764
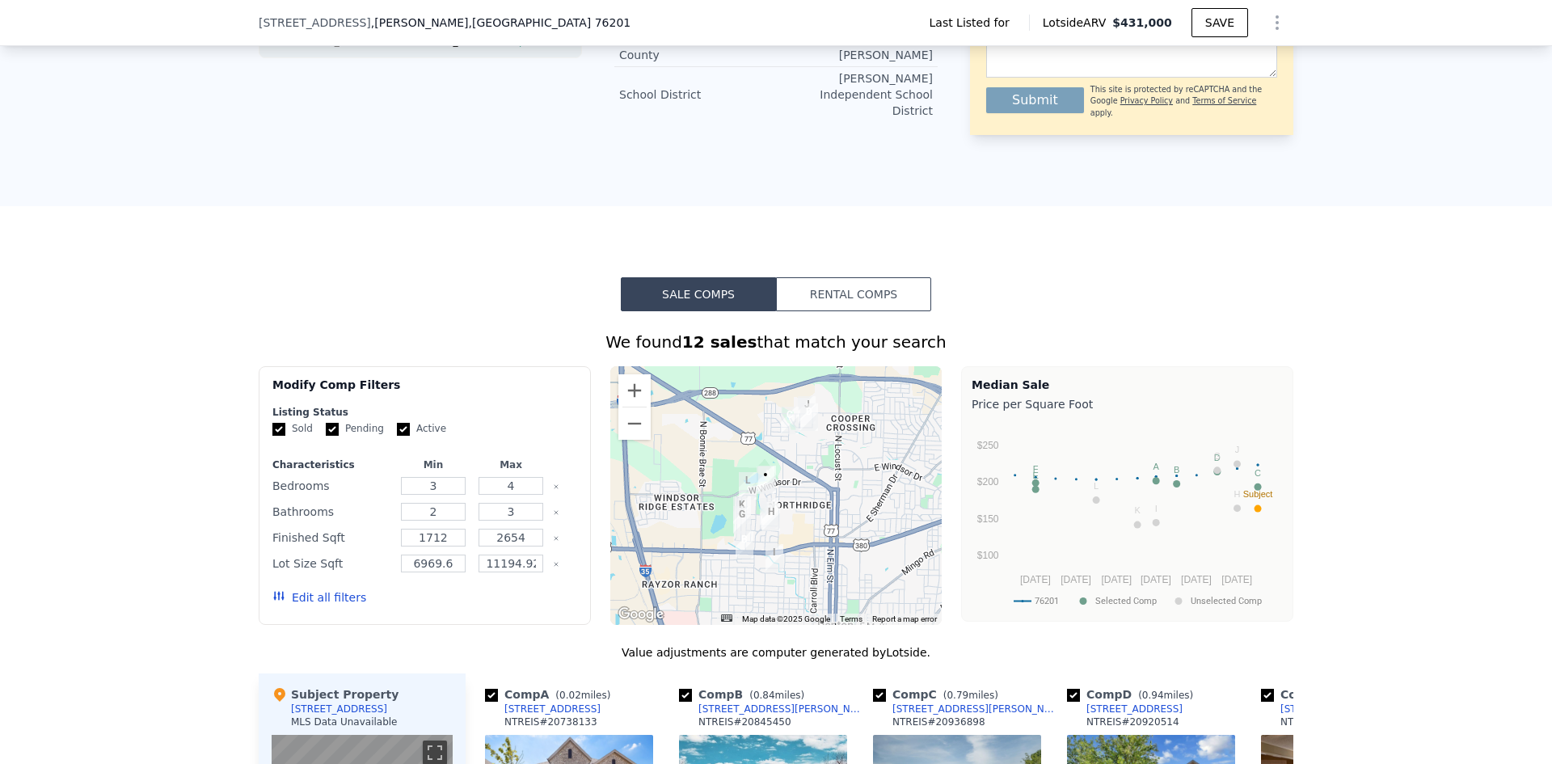
scroll to position [809, 0]
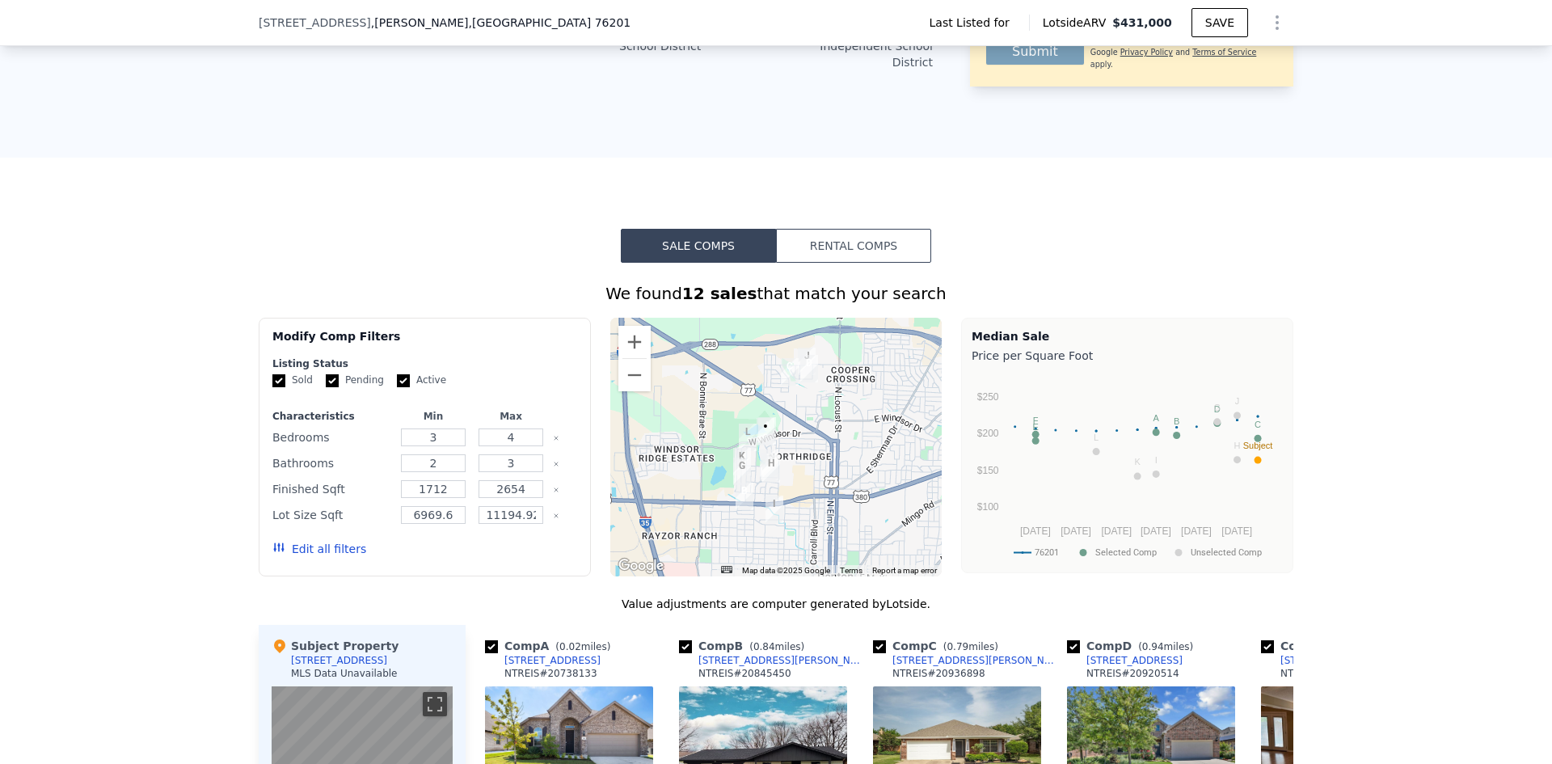
click at [889, 273] on div "We found 12 sales that match your search Filters Map Prices Modify Comp Filters…" at bounding box center [776, 718] width 1035 height 911
click at [876, 253] on button "Rental Comps" at bounding box center [853, 246] width 155 height 34
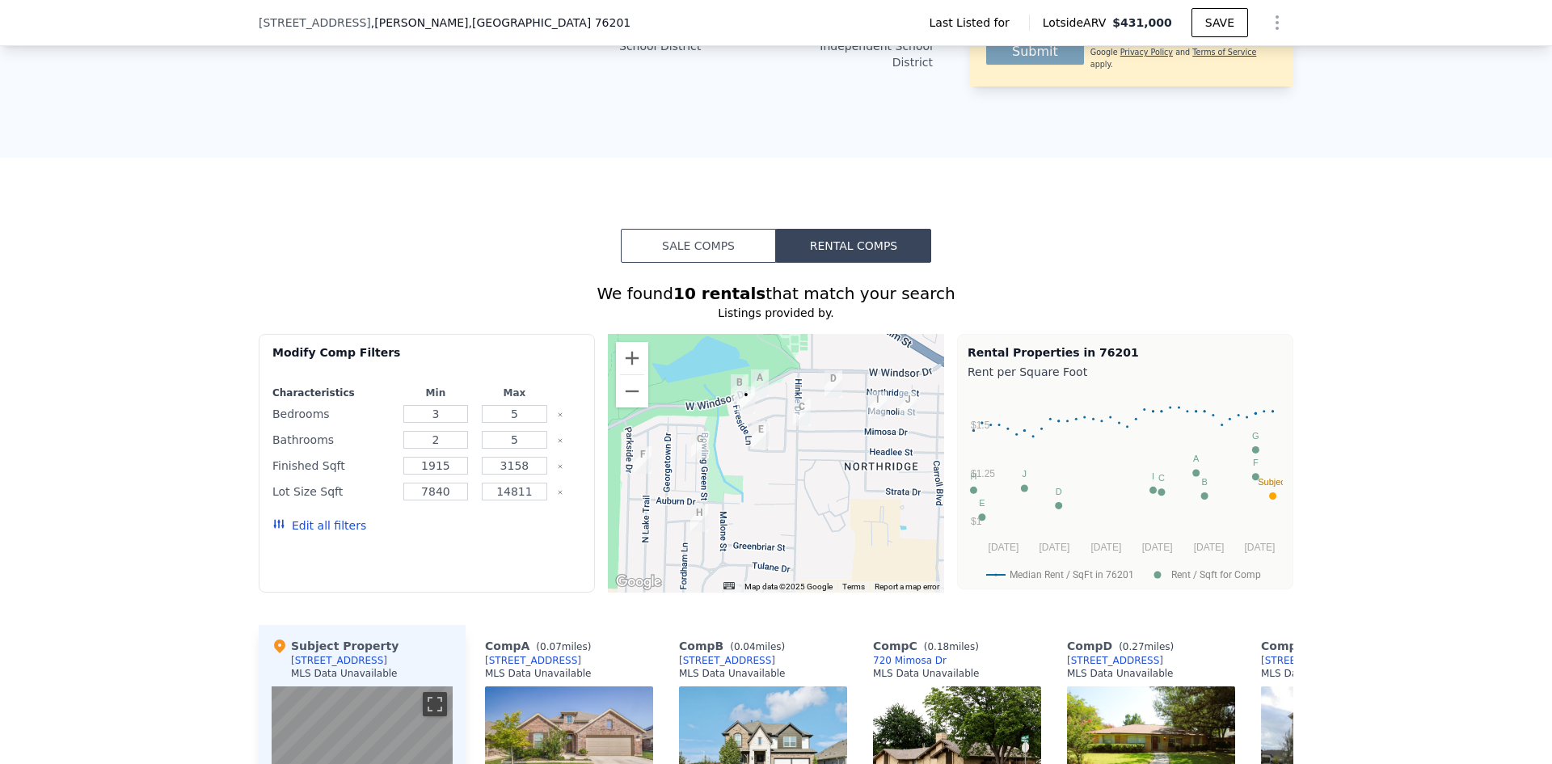
click at [647, 252] on button "Sale Comps" at bounding box center [698, 246] width 155 height 34
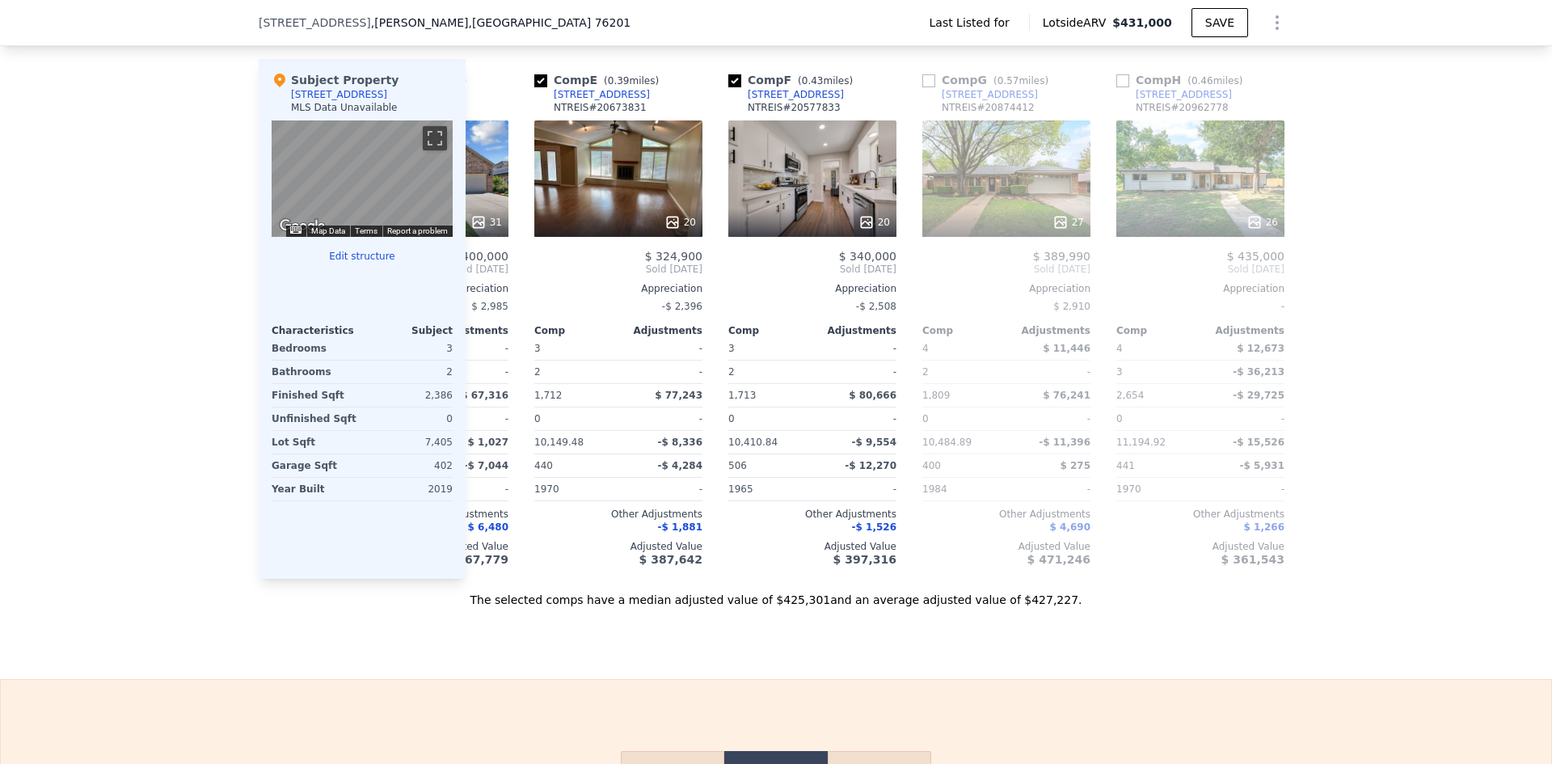
scroll to position [0, 952]
